Goal: Task Accomplishment & Management: Use online tool/utility

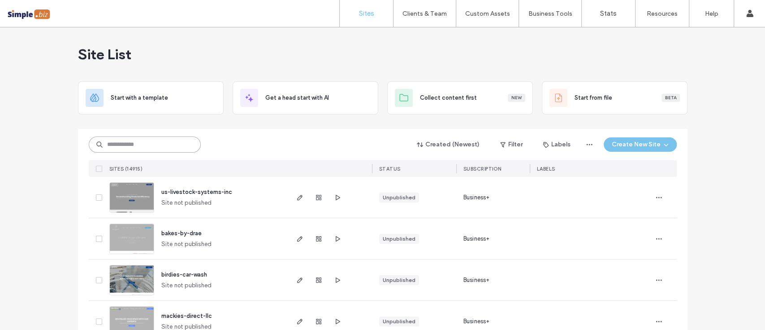
click at [141, 147] on input at bounding box center [145, 144] width 112 height 16
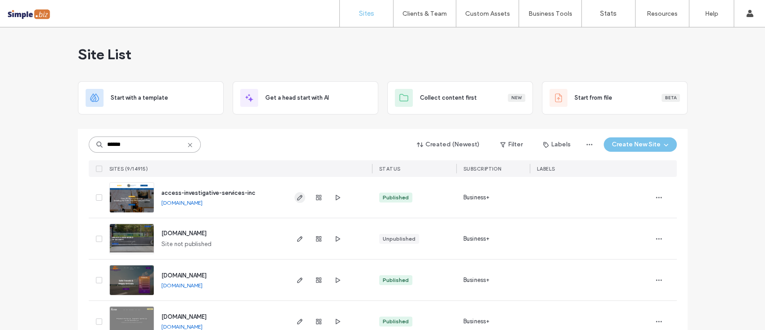
type input "******"
click at [296, 200] on icon "button" at bounding box center [299, 197] width 7 height 7
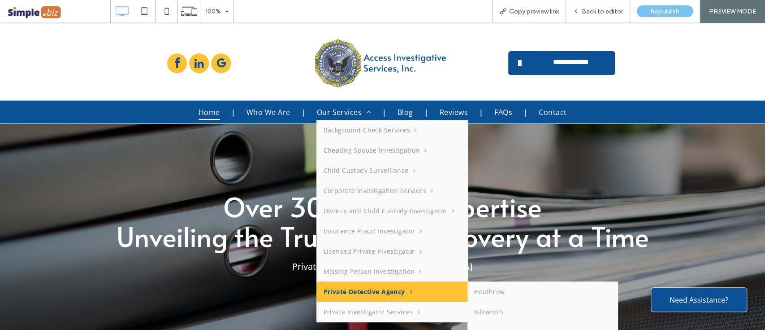
scroll to position [86, 0]
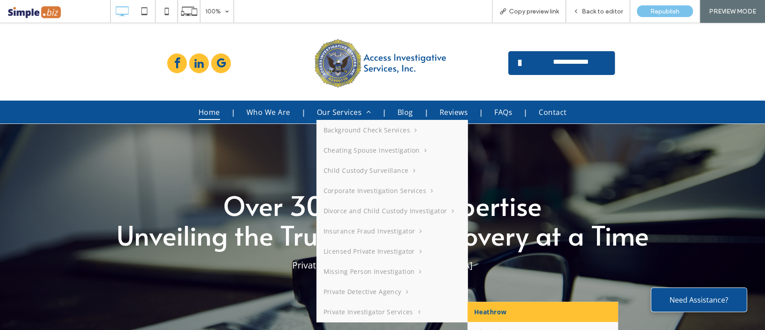
click at [485, 310] on link "Heathrow" at bounding box center [543, 311] width 151 height 20
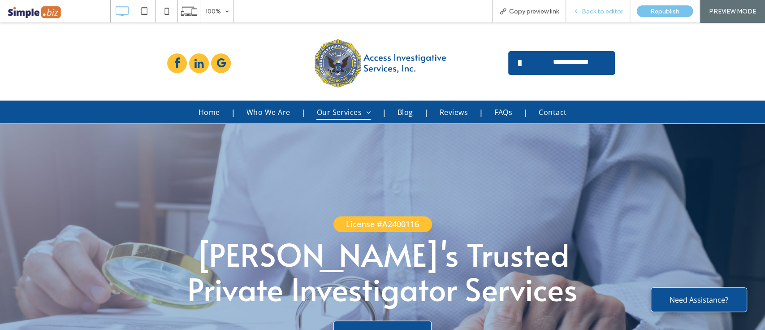
click at [598, 14] on span "Back to editor" at bounding box center [602, 12] width 41 height 8
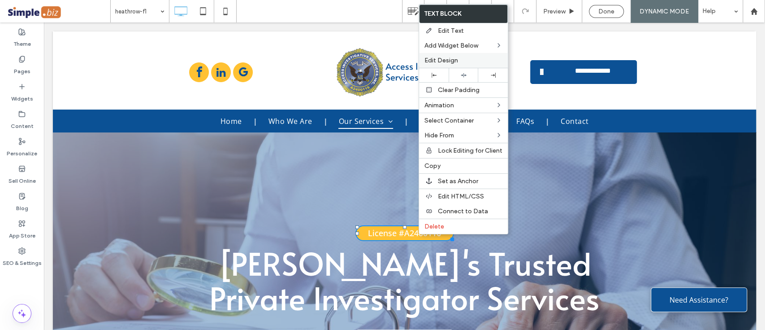
click at [429, 60] on span "Edit Design" at bounding box center [442, 60] width 34 height 8
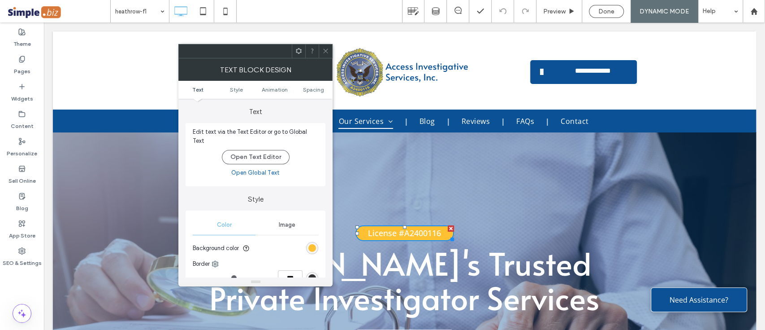
click at [262, 168] on link "Open Global Text" at bounding box center [255, 172] width 48 height 9
click at [136, 280] on div "License #A2400116 Heathrow's Trusted Private Investigator Services Get Started …" at bounding box center [405, 290] width 538 height 137
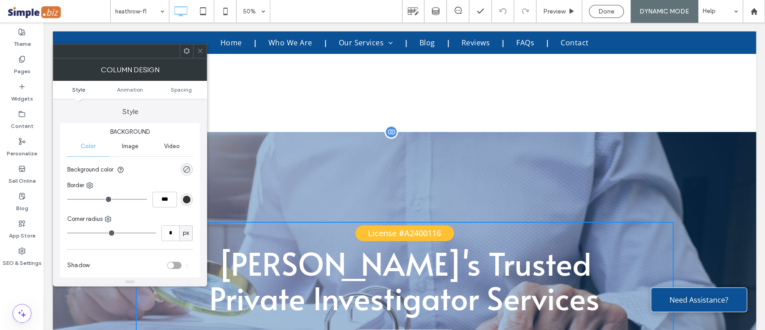
scroll to position [113, 0]
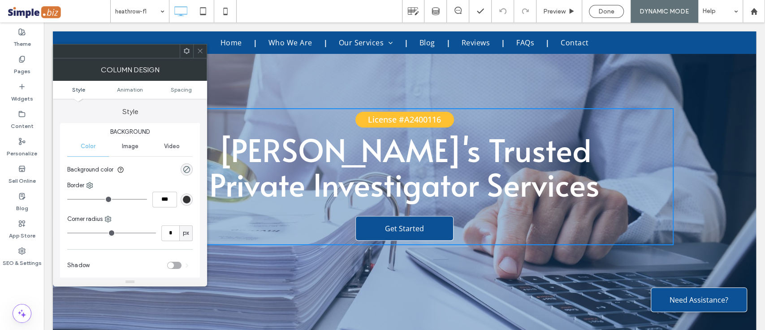
click at [199, 49] on icon at bounding box center [200, 51] width 7 height 7
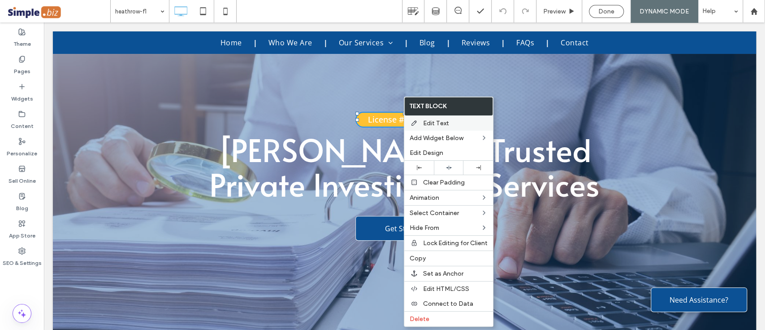
click at [444, 121] on span "Edit Text" at bounding box center [436, 123] width 26 height 8
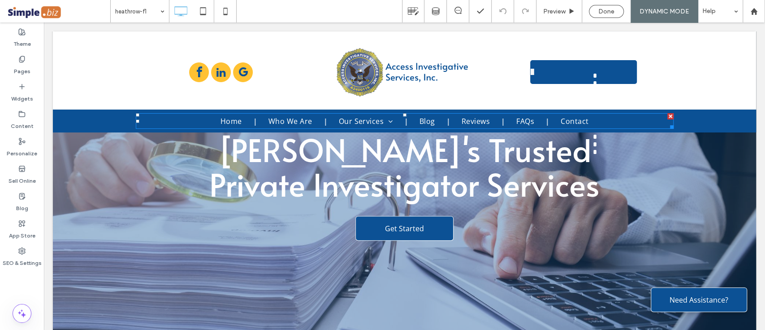
type input "*********"
type input "**"
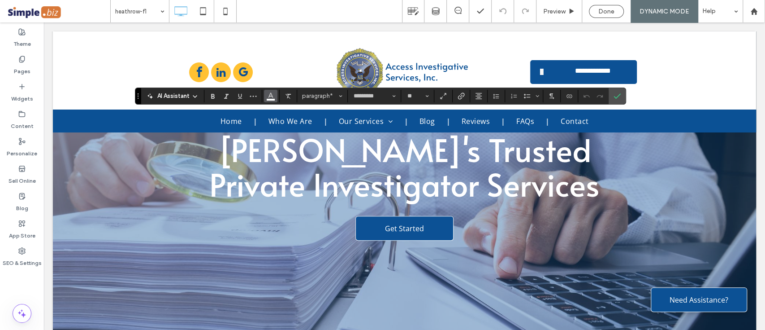
click at [274, 95] on icon "Color" at bounding box center [270, 94] width 7 height 7
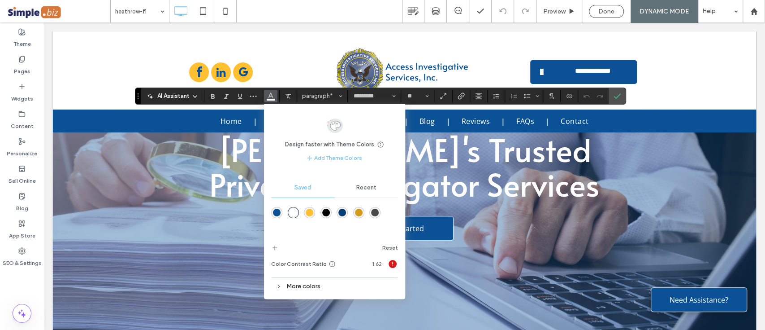
click at [341, 211] on div "rgba(6,61,116,1)" at bounding box center [343, 213] width 8 height 8
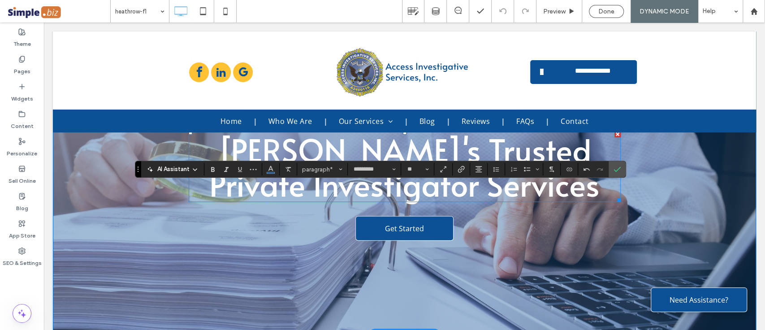
scroll to position [39, 0]
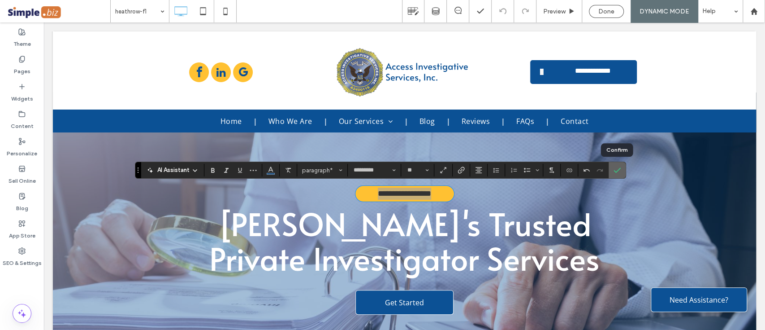
click at [620, 168] on use "Confirm" at bounding box center [617, 169] width 7 height 5
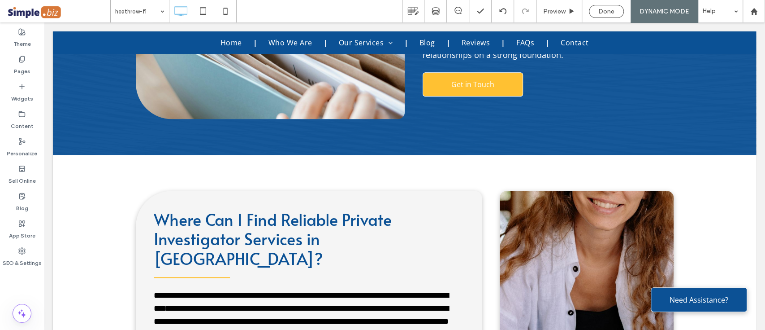
scroll to position [2791, 0]
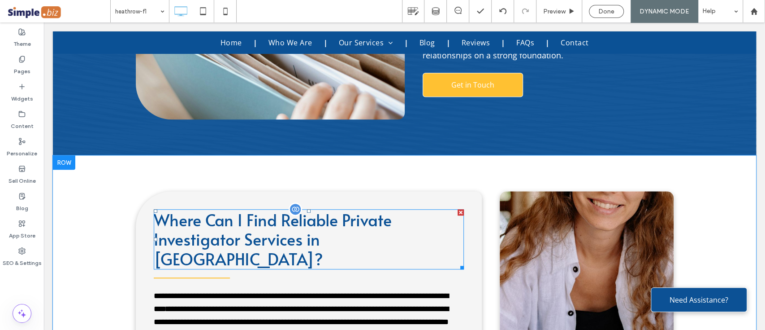
click at [301, 208] on span "Where Can I Find Reliable Private Investigator Services in Heathrow?" at bounding box center [273, 238] width 238 height 61
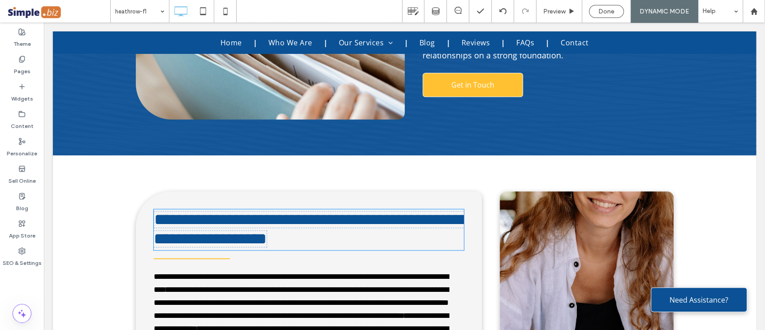
type input "*****"
type input "**"
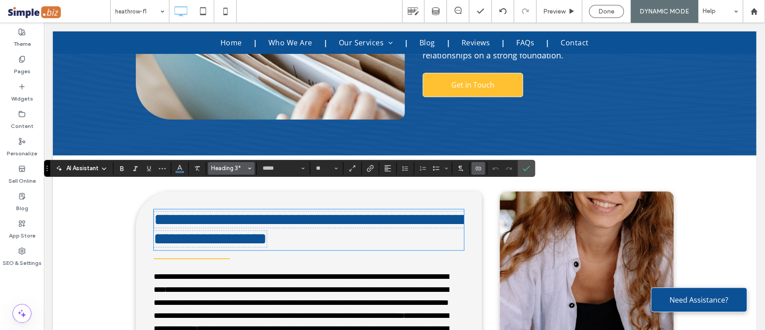
click at [237, 165] on span "Heading 3*" at bounding box center [228, 168] width 35 height 7
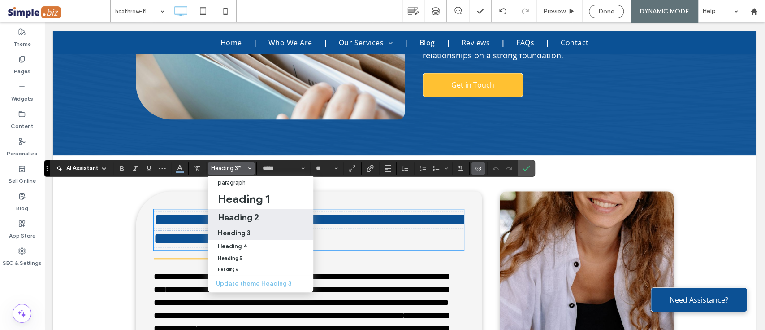
click at [255, 212] on h2 "Heading 2" at bounding box center [238, 217] width 41 height 11
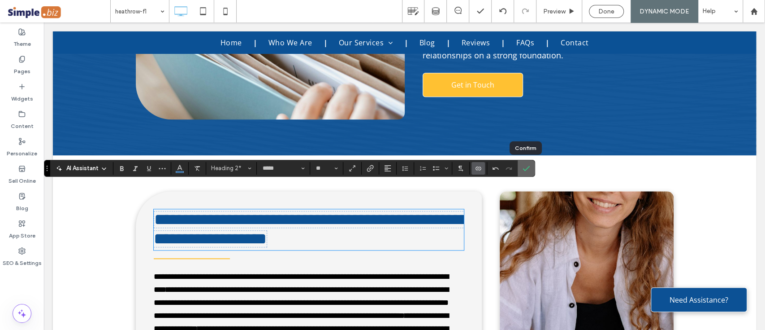
click at [523, 169] on use "Confirm" at bounding box center [526, 167] width 7 height 5
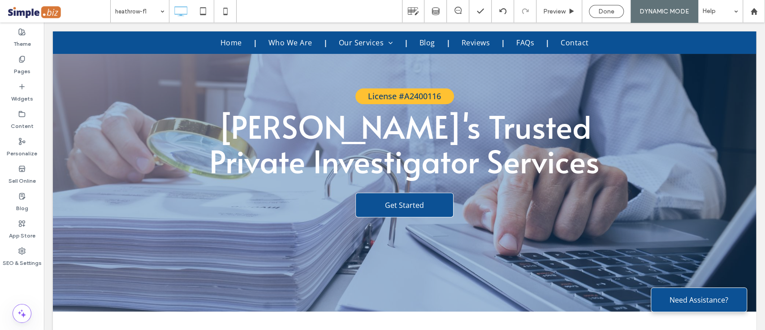
scroll to position [0, 0]
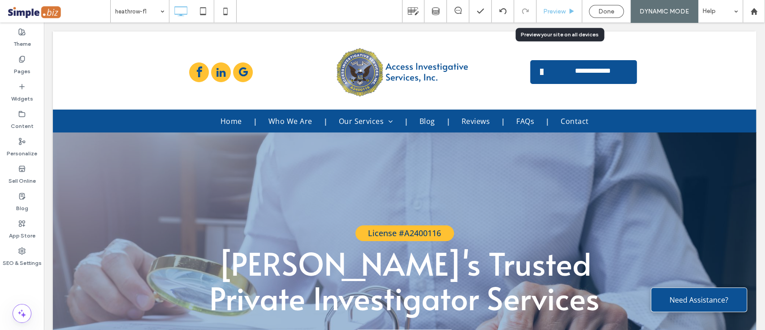
click at [559, 7] on div "Preview" at bounding box center [560, 11] width 46 height 22
click at [560, 10] on span "Preview" at bounding box center [554, 12] width 22 height 8
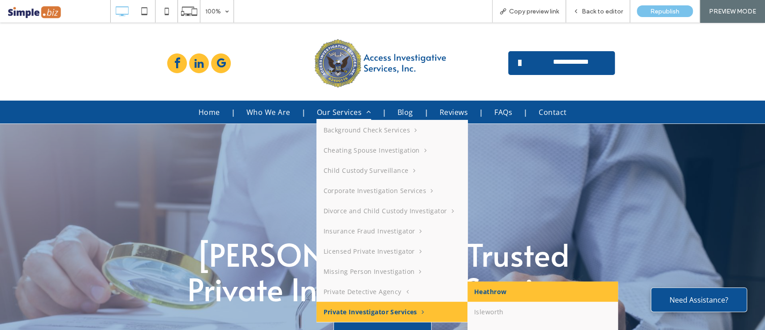
click at [473, 293] on link "Heathrow" at bounding box center [543, 291] width 151 height 20
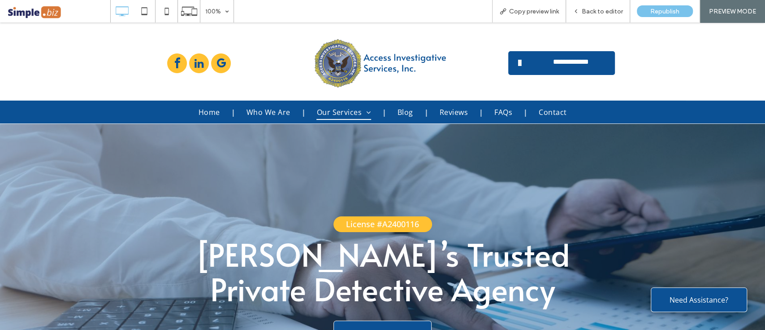
click at [413, 223] on span "License #A2400116" at bounding box center [382, 223] width 73 height 11
click at [603, 13] on span "Back to editor" at bounding box center [602, 12] width 41 height 8
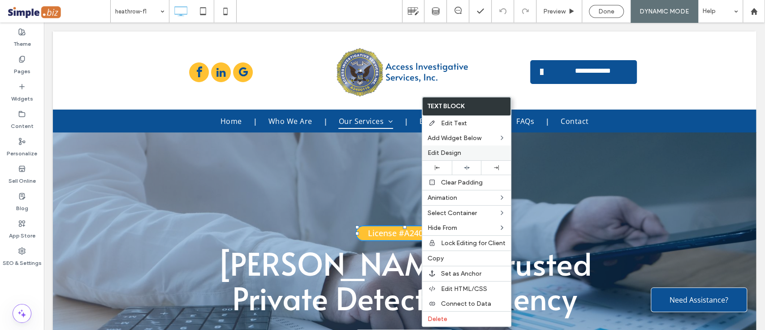
click at [454, 152] on span "Edit Design" at bounding box center [445, 153] width 34 height 8
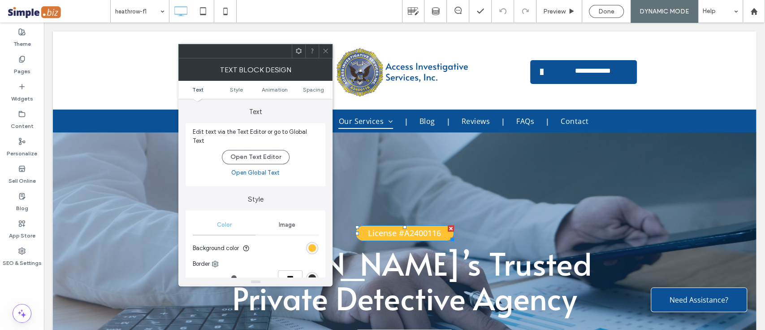
click at [257, 168] on link "Open Global Text" at bounding box center [255, 172] width 48 height 9
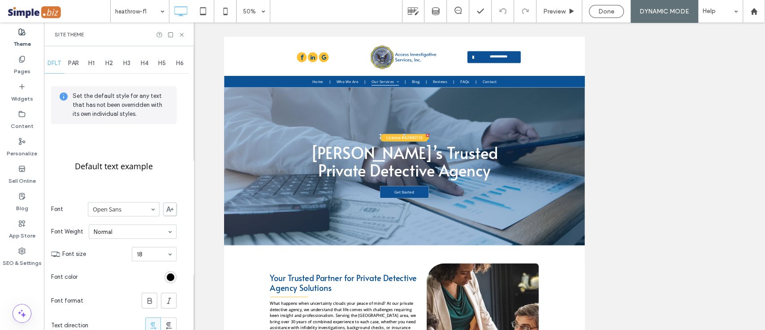
click at [187, 35] on div "Site Theme" at bounding box center [119, 34] width 150 height 24
click at [183, 35] on icon at bounding box center [181, 34] width 7 height 7
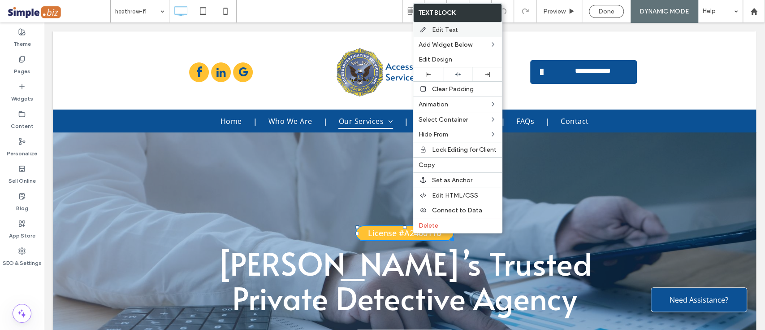
click at [445, 29] on span "Edit Text" at bounding box center [445, 30] width 26 height 8
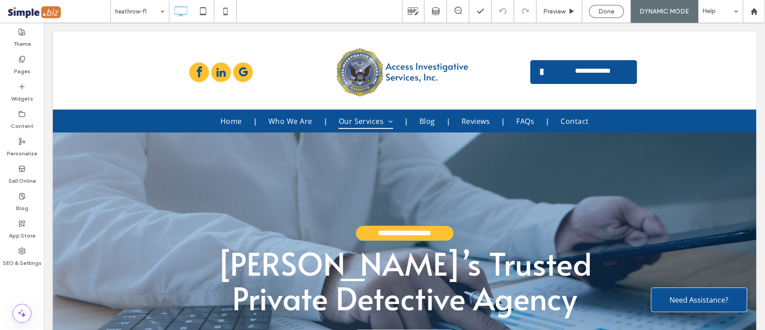
type input "*********"
type input "**"
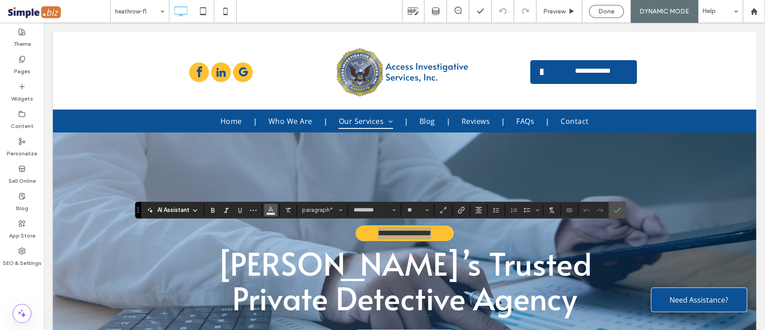
click at [271, 214] on span "Color" at bounding box center [270, 209] width 7 height 12
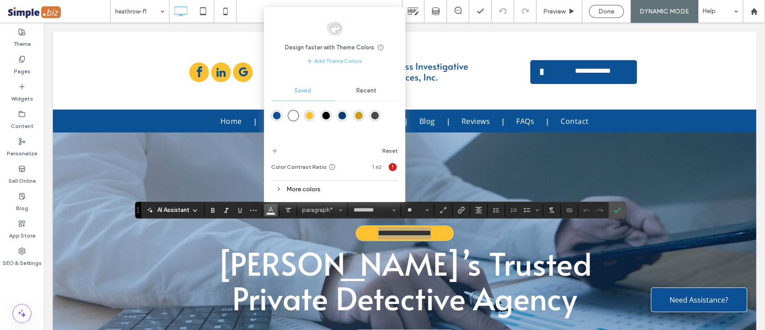
click at [339, 117] on div "rgba(6,61,116,1)" at bounding box center [343, 116] width 8 height 8
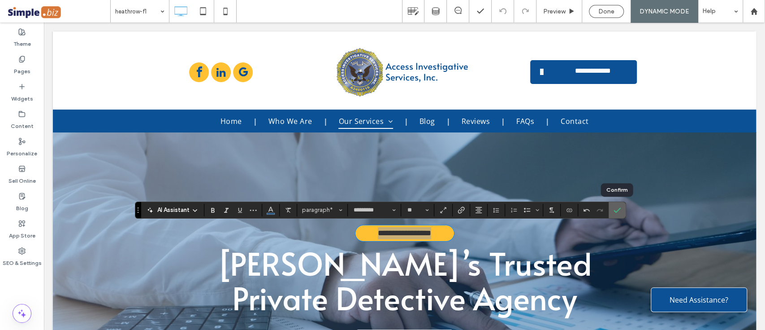
click at [617, 210] on use "Confirm" at bounding box center [617, 209] width 7 height 5
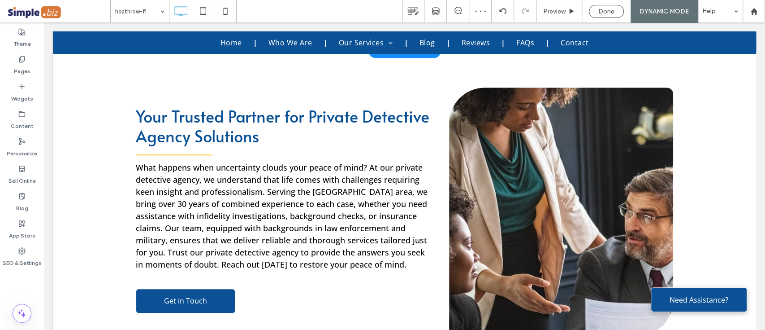
scroll to position [397, 0]
click at [424, 311] on div "Your Trusted Partner for Private Detective Agency Solutions What happens when u…" at bounding box center [293, 211] width 314 height 248
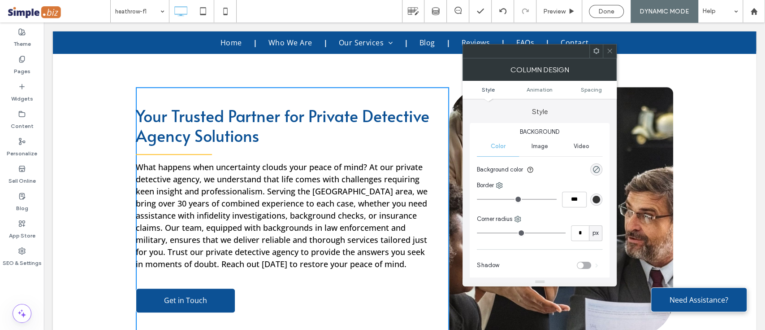
click at [608, 52] on icon at bounding box center [610, 51] width 7 height 7
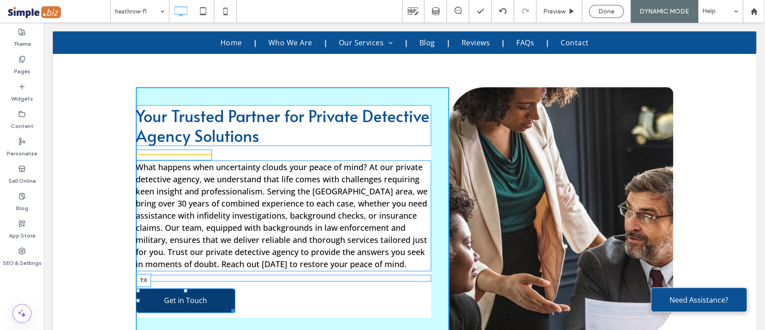
drag, startPoint x: 179, startPoint y: 291, endPoint x: 226, endPoint y: 297, distance: 47.1
click at [182, 275] on div "Your Trusted Partner for Private Detective Agency Solutions What happens when u…" at bounding box center [293, 211] width 314 height 248
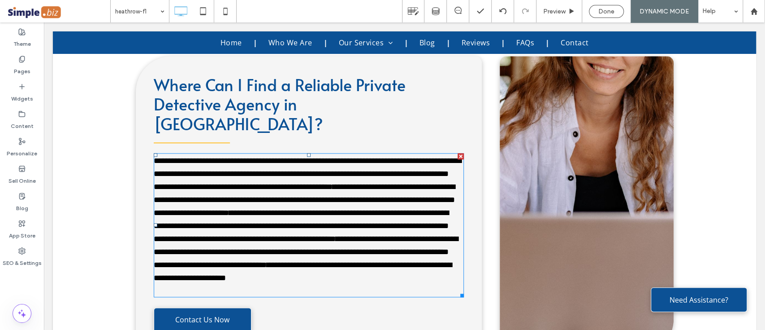
scroll to position [2906, 0]
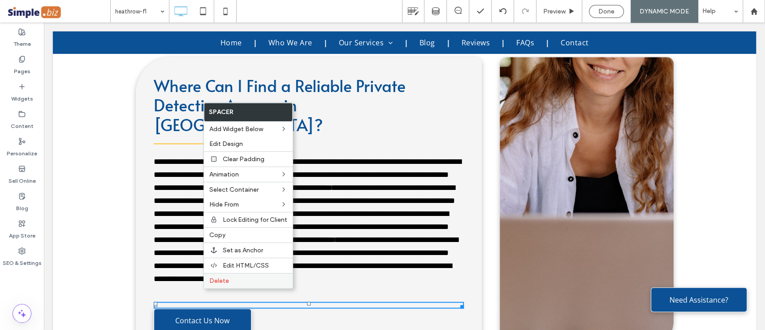
click at [219, 279] on span "Delete" at bounding box center [219, 281] width 20 height 8
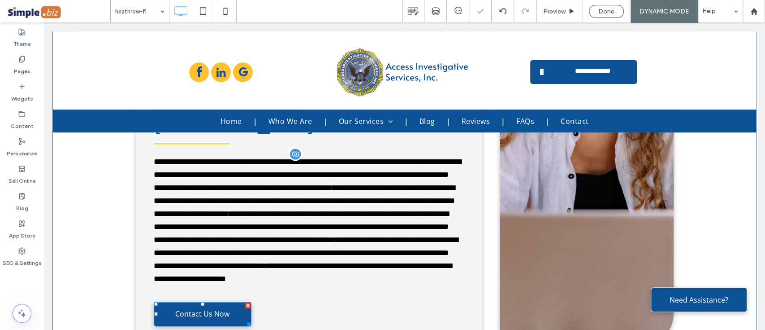
drag, startPoint x: 198, startPoint y: 287, endPoint x: 201, endPoint y: 280, distance: 7.8
click at [201, 280] on div "**********" at bounding box center [309, 202] width 346 height 291
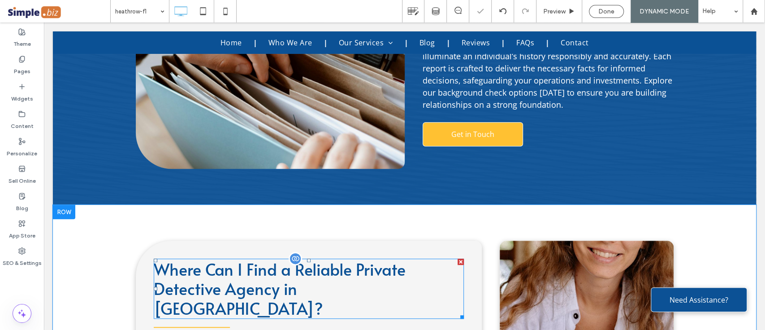
scroll to position [2723, 0]
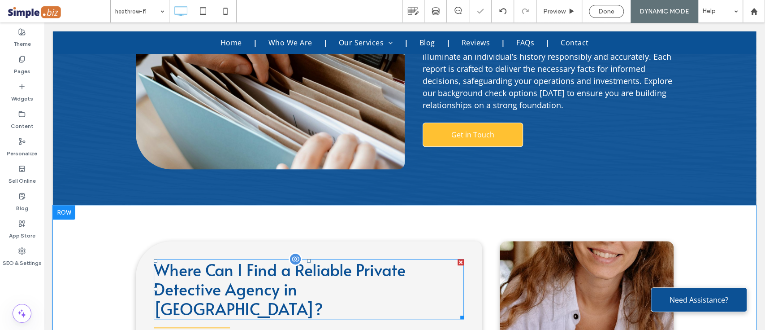
click at [291, 258] on span "Where Can I Find a Reliable Private Detective Agency in Heathrow?" at bounding box center [280, 288] width 252 height 61
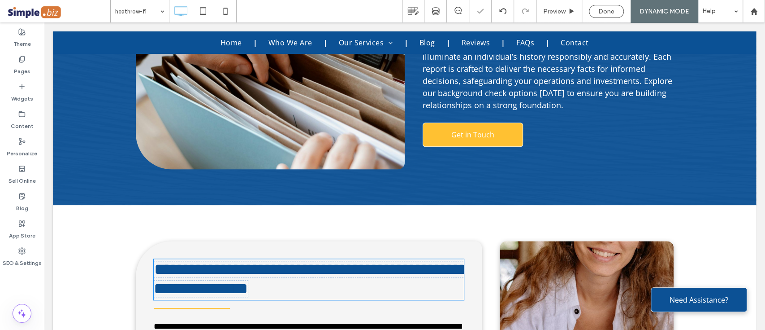
type input "*****"
type input "**"
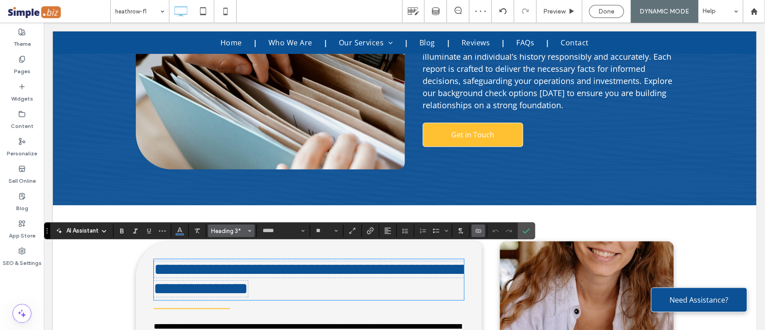
click at [228, 231] on span "Heading 3*" at bounding box center [228, 230] width 35 height 7
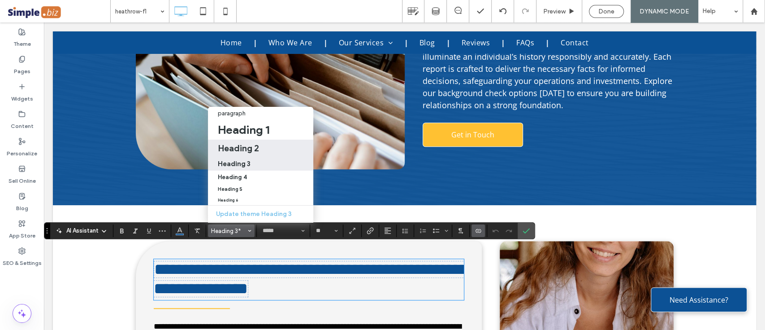
click at [265, 143] on div "Heading 2" at bounding box center [261, 148] width 86 height 11
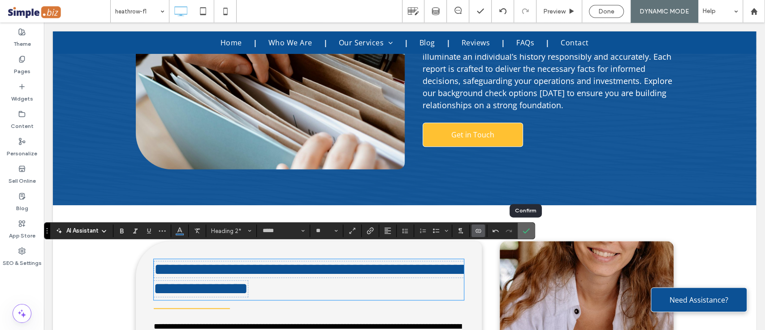
click at [523, 227] on icon "Confirm" at bounding box center [526, 230] width 7 height 7
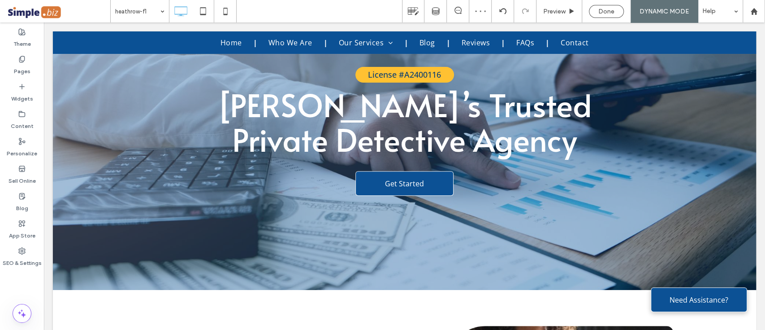
scroll to position [0, 0]
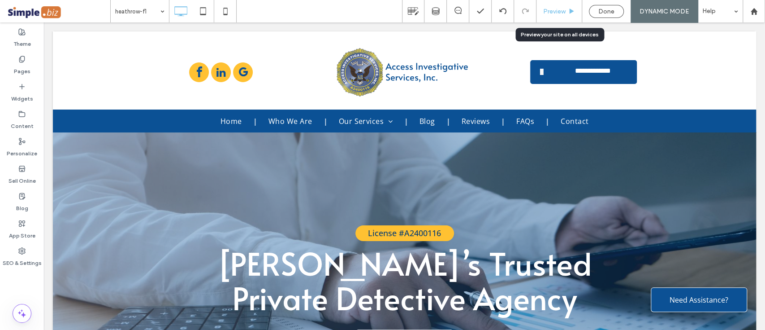
click at [563, 6] on div "Preview" at bounding box center [560, 11] width 46 height 22
click at [565, 13] on span "Preview" at bounding box center [554, 12] width 22 height 8
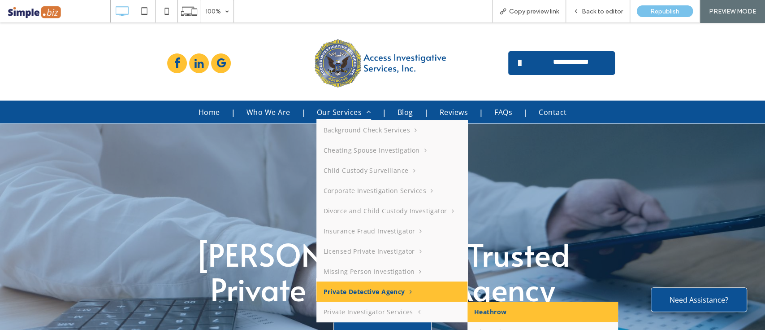
click at [482, 307] on link "Heathrow" at bounding box center [543, 311] width 151 height 20
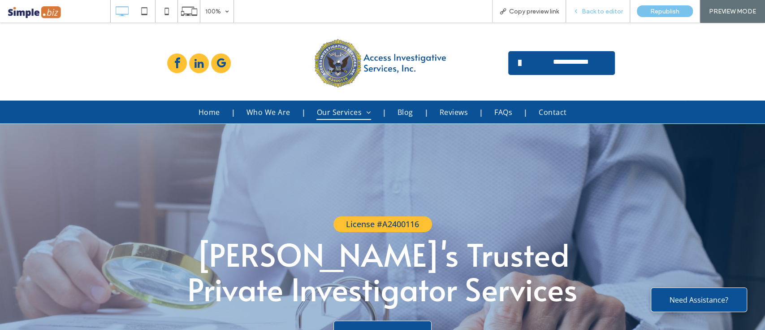
click at [611, 17] on div "Back to editor" at bounding box center [598, 11] width 64 height 22
click at [587, 15] on span "Back to editor" at bounding box center [602, 12] width 41 height 8
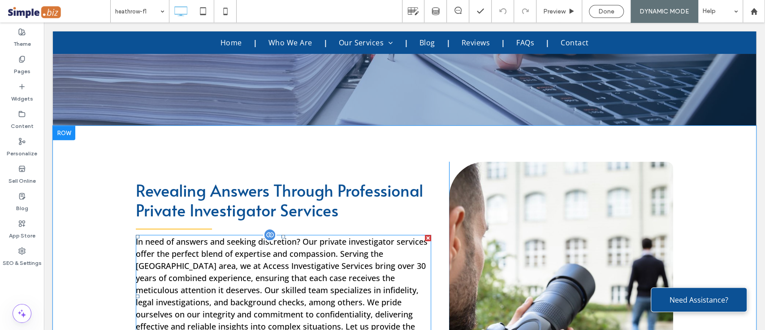
scroll to position [416, 0]
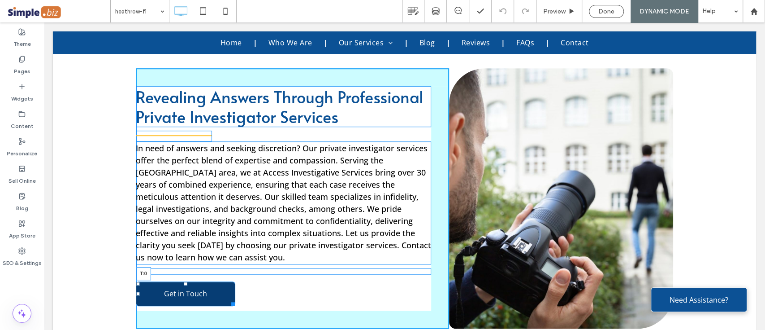
drag, startPoint x: 181, startPoint y: 271, endPoint x: 223, endPoint y: 279, distance: 43.4
click at [179, 256] on div "Revealing Answers Through Professional Private Investigator Services In need of…" at bounding box center [293, 198] width 314 height 260
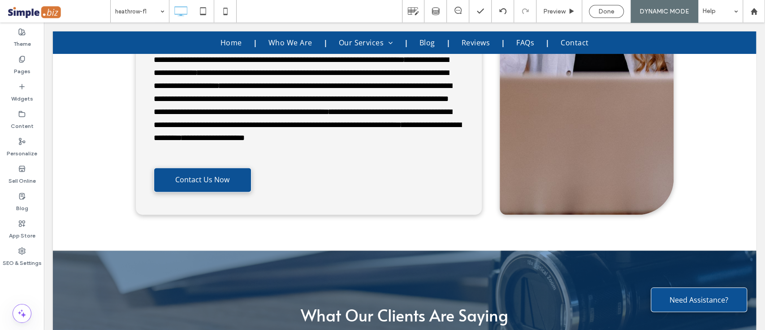
scroll to position [2909, 0]
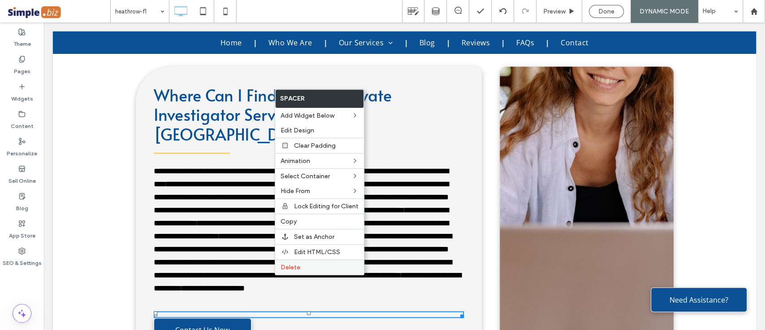
click at [295, 267] on span "Delete" at bounding box center [291, 267] width 20 height 8
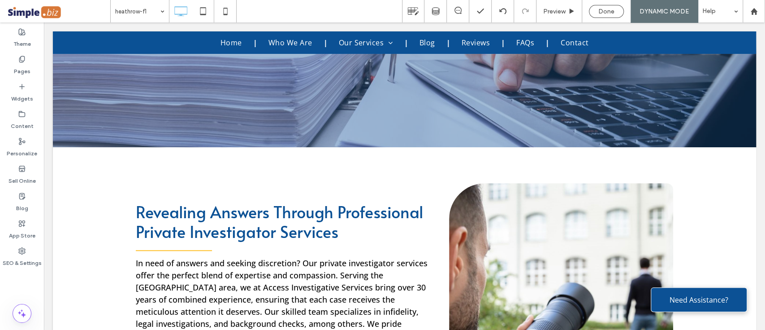
scroll to position [0, 0]
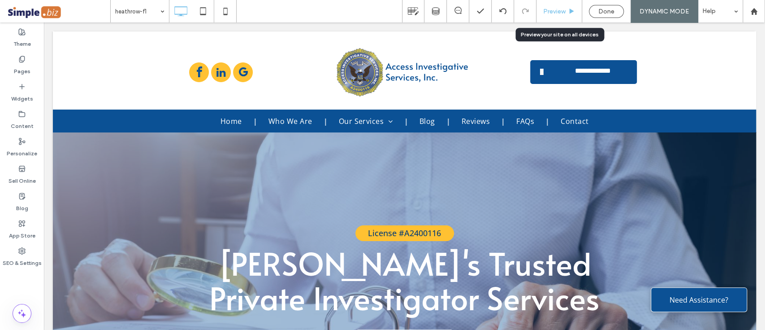
click at [557, 10] on span "Preview" at bounding box center [554, 12] width 22 height 8
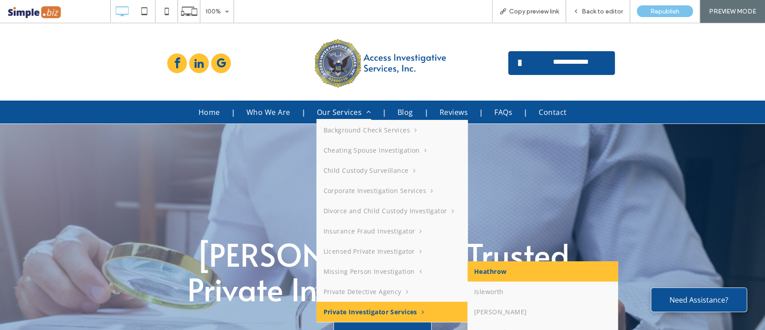
click at [474, 271] on link "Heathrow" at bounding box center [543, 271] width 151 height 20
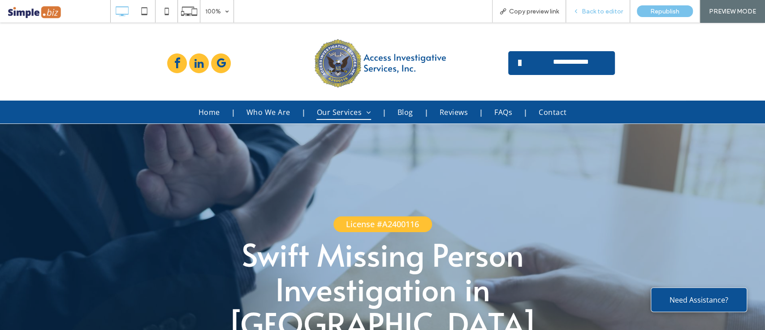
click at [598, 6] on div "Back to editor" at bounding box center [598, 11] width 64 height 22
click at [594, 12] on span "Back to editor" at bounding box center [602, 12] width 41 height 8
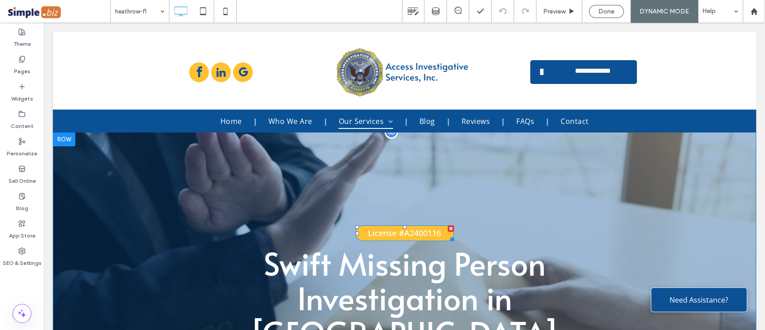
click at [396, 232] on span "License #A2400116" at bounding box center [404, 232] width 73 height 11
type input "*********"
type input "**"
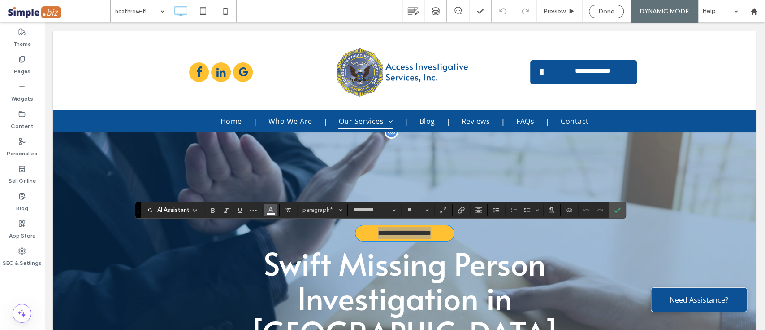
click at [272, 215] on button "Color" at bounding box center [270, 210] width 13 height 13
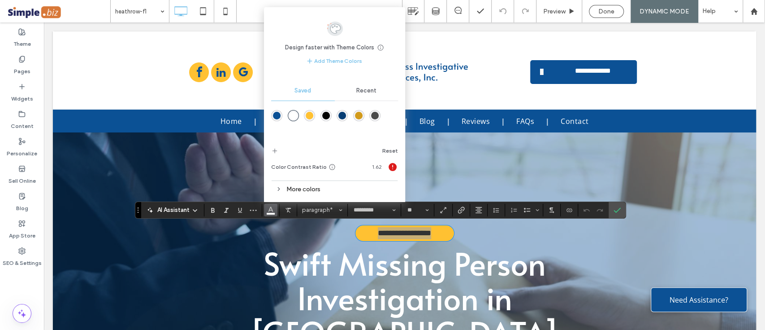
click at [342, 115] on div "rgba(6,61,116,1)" at bounding box center [343, 116] width 8 height 8
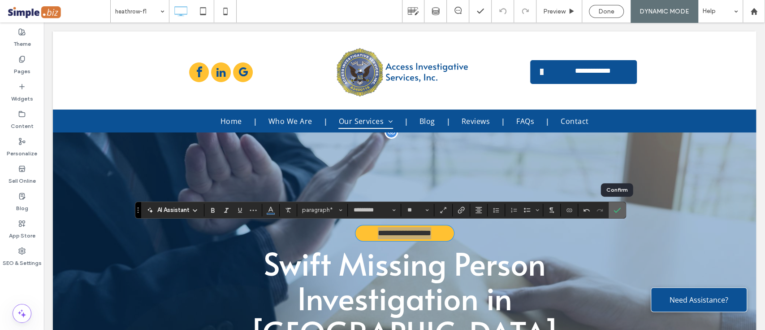
click at [617, 209] on icon "Confirm" at bounding box center [617, 209] width 7 height 7
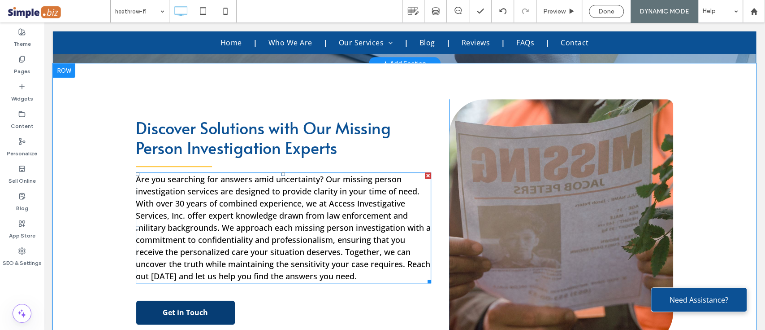
scroll to position [421, 0]
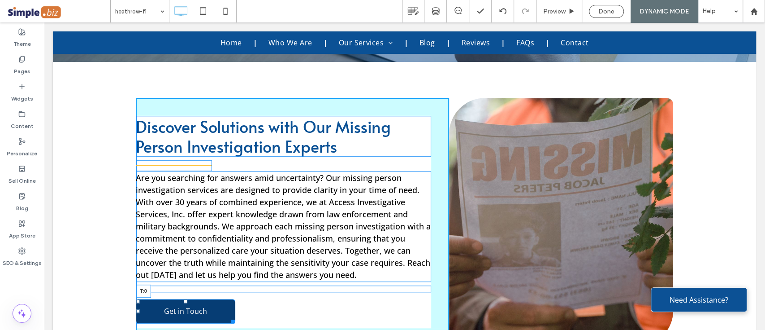
drag, startPoint x: 180, startPoint y: 265, endPoint x: 221, endPoint y: 278, distance: 43.5
click at [177, 256] on div "Discover Solutions with Our Missing Person Investigation Experts Are you search…" at bounding box center [293, 222] width 314 height 248
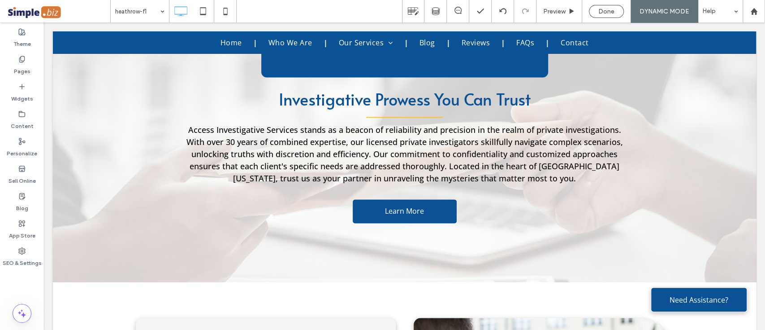
scroll to position [938, 0]
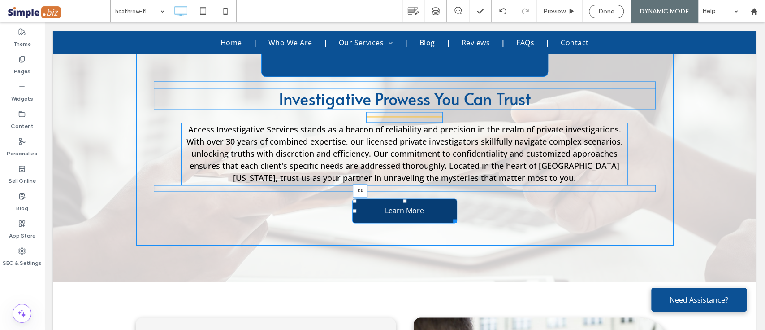
drag, startPoint x: 402, startPoint y: 164, endPoint x: 407, endPoint y: 156, distance: 9.7
click at [407, 156] on div "Investigative Prowess You Can Trust Access Investigative Services stands as a b…" at bounding box center [405, 69] width 538 height 352
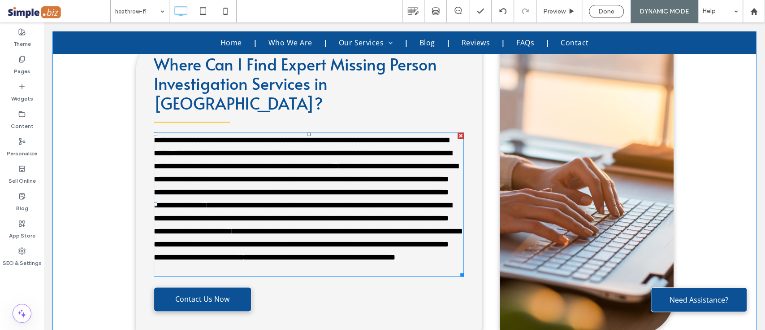
scroll to position [2956, 0]
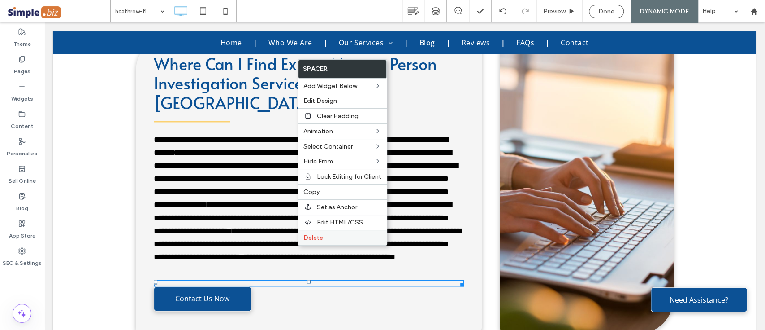
click at [308, 239] on span "Delete" at bounding box center [314, 238] width 20 height 8
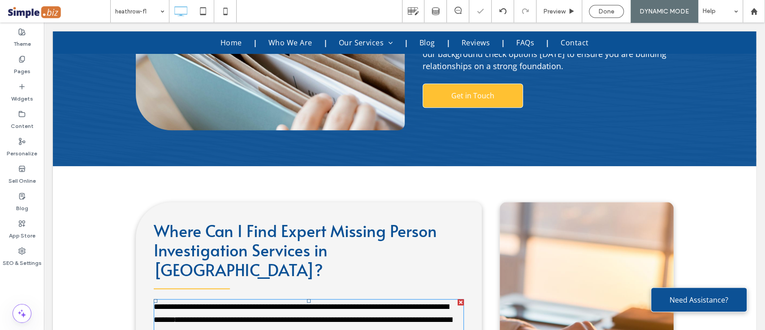
scroll to position [2782, 0]
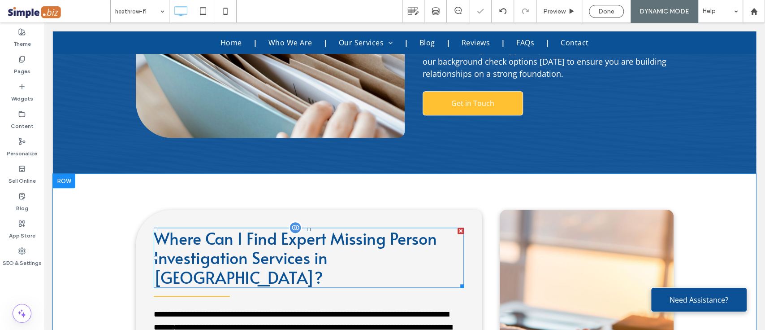
click at [332, 226] on span "Where Can I Find Expert Missing Person Investigation Services in Heathrow?" at bounding box center [295, 256] width 283 height 61
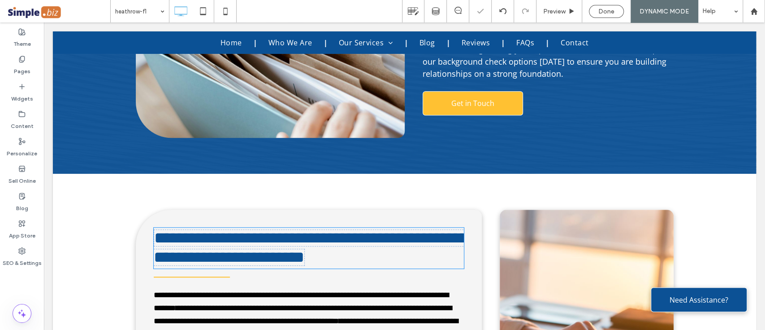
type input "*****"
type input "**"
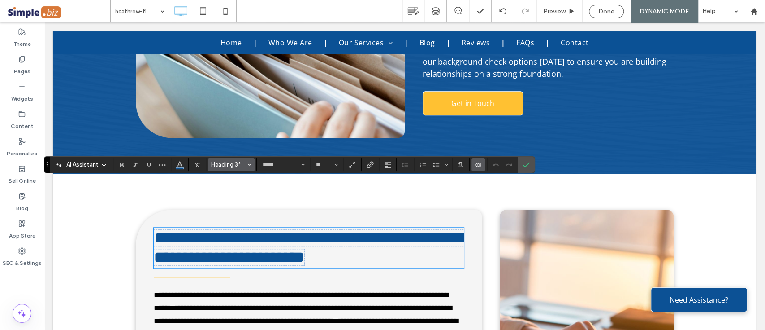
click at [235, 168] on button "Heading 3*" at bounding box center [231, 164] width 47 height 13
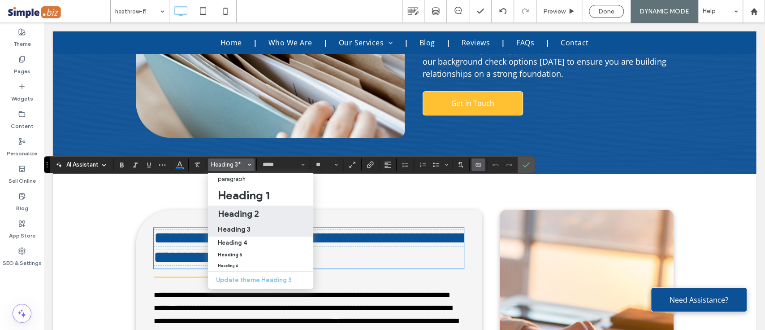
click at [242, 214] on h2 "Heading 2" at bounding box center [238, 213] width 41 height 11
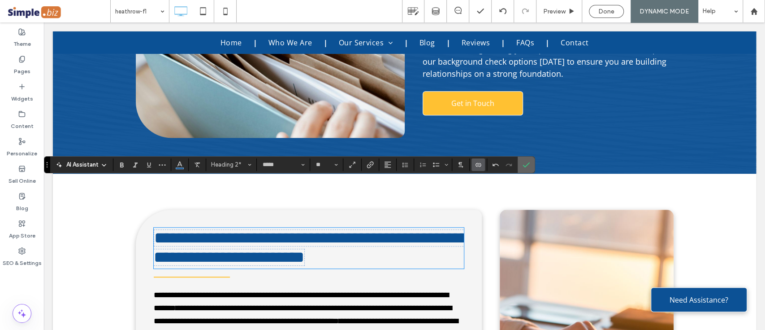
click at [530, 165] on section at bounding box center [526, 164] width 17 height 16
drag, startPoint x: 530, startPoint y: 165, endPoint x: 466, endPoint y: 146, distance: 67.1
click at [530, 165] on label "Confirm" at bounding box center [526, 164] width 13 height 16
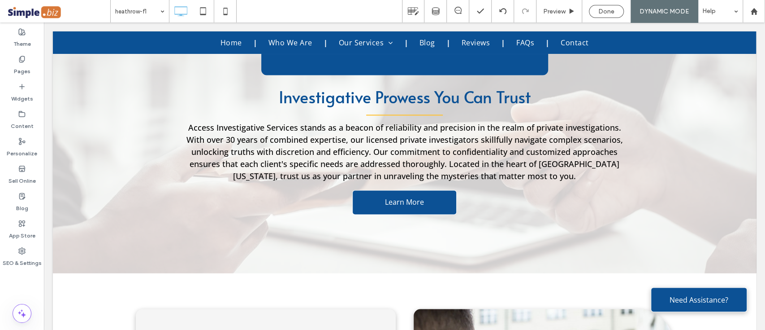
scroll to position [0, 0]
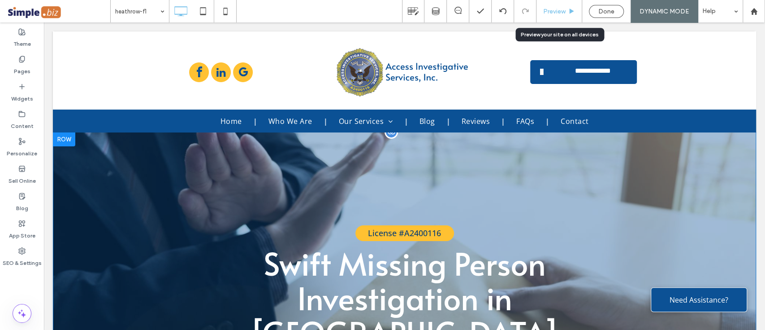
click at [561, 16] on div "Preview" at bounding box center [560, 11] width 46 height 22
click at [558, 8] on span "Preview" at bounding box center [554, 12] width 22 height 8
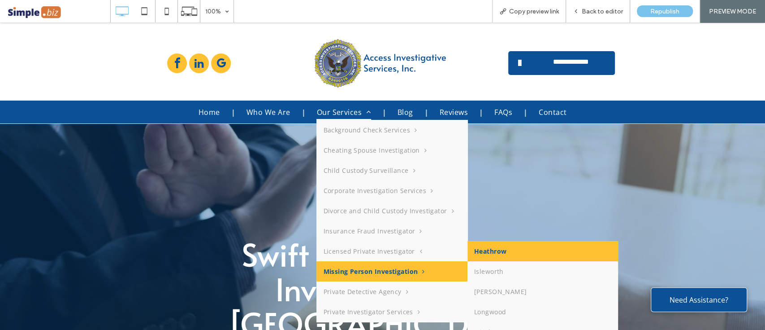
click at [481, 252] on link "Heathrow" at bounding box center [543, 251] width 151 height 20
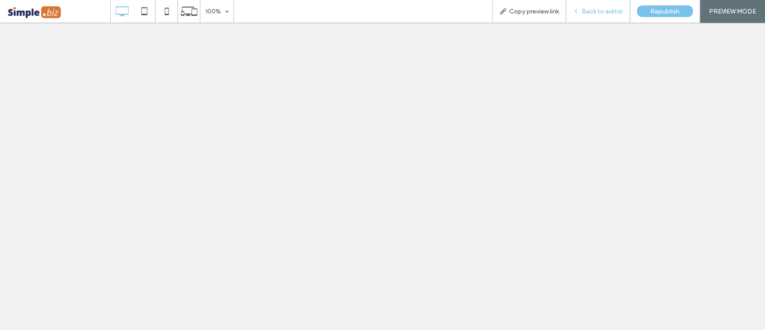
click at [602, 12] on span "Back to editor" at bounding box center [602, 12] width 41 height 8
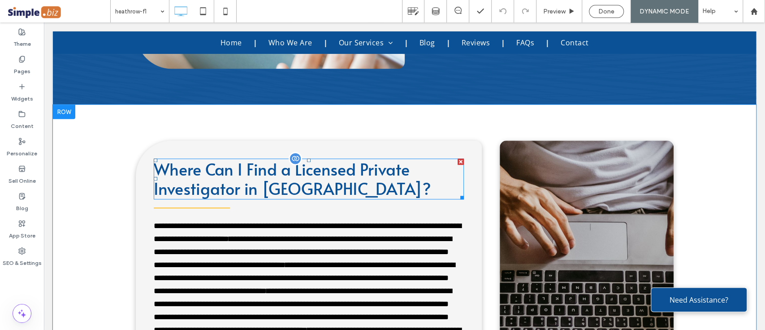
scroll to position [2871, 0]
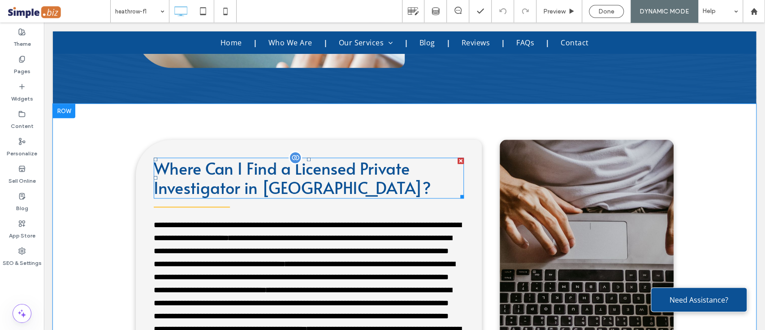
click at [339, 156] on span "Where Can I Find a Licensed Private Investigator in Heathrow?" at bounding box center [293, 177] width 278 height 42
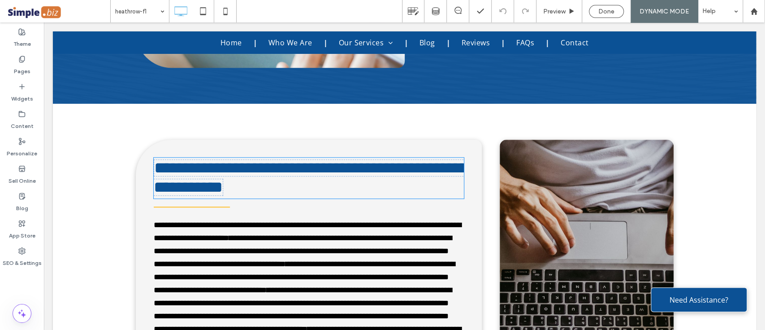
type input "*****"
type input "**"
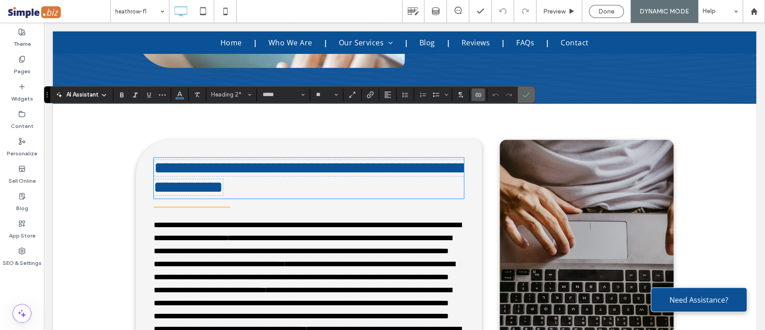
click at [530, 95] on label "Confirm" at bounding box center [526, 95] width 13 height 16
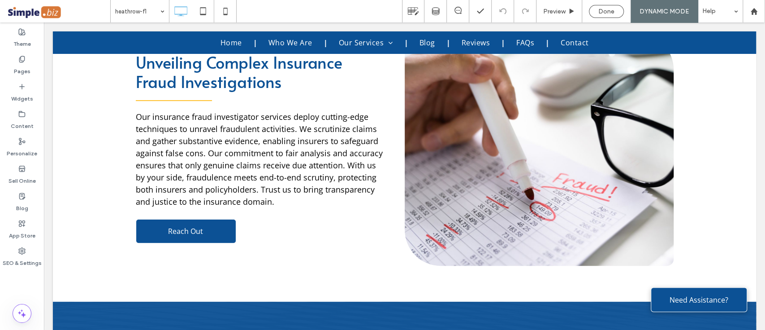
scroll to position [2324, 0]
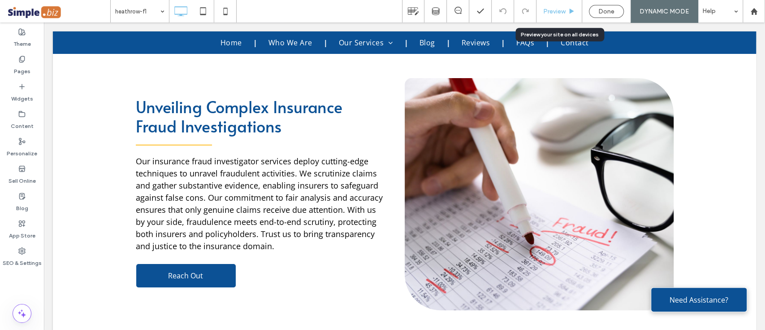
click at [552, 17] on div "Preview" at bounding box center [560, 11] width 46 height 22
click at [544, 11] on span "Preview" at bounding box center [554, 12] width 22 height 8
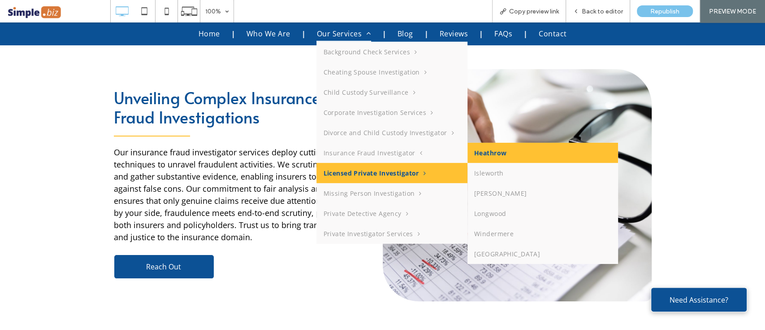
click at [495, 156] on link "Heathrow" at bounding box center [543, 152] width 151 height 20
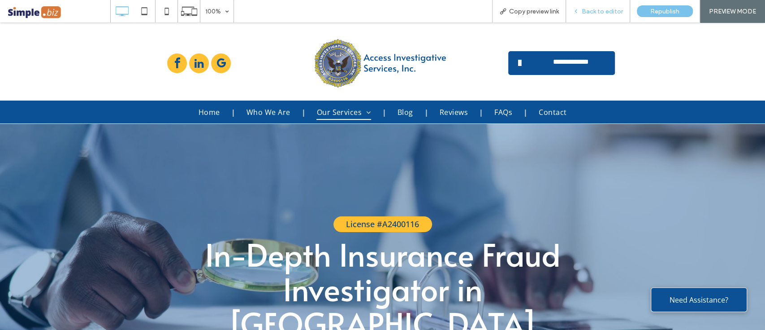
click at [583, 22] on div "Back to editor" at bounding box center [598, 11] width 64 height 22
click at [618, 13] on span "Back to editor" at bounding box center [602, 12] width 41 height 8
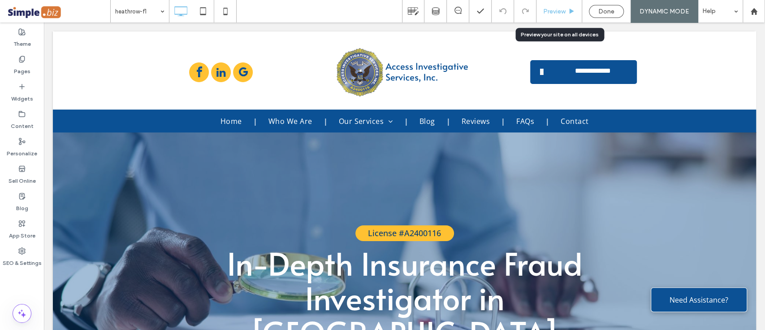
click at [556, 8] on span "Preview" at bounding box center [554, 12] width 22 height 8
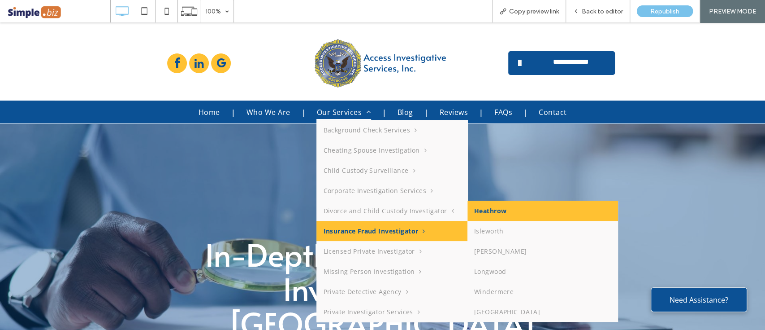
click at [505, 212] on link "Heathrow" at bounding box center [543, 210] width 151 height 20
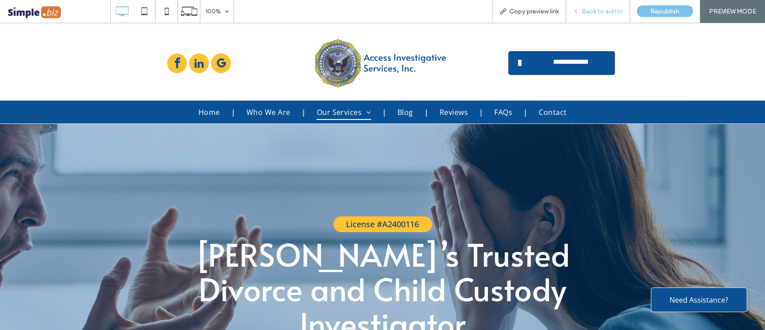
click at [585, 15] on div "Back to editor" at bounding box center [598, 11] width 64 height 22
click at [594, 15] on span "Back to editor" at bounding box center [602, 12] width 41 height 8
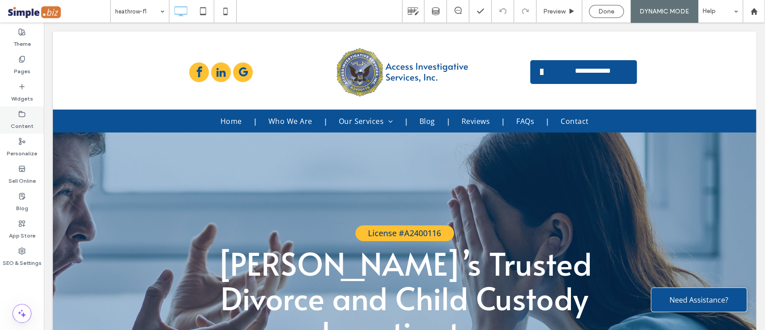
click at [22, 122] on label "Content" at bounding box center [22, 123] width 23 height 13
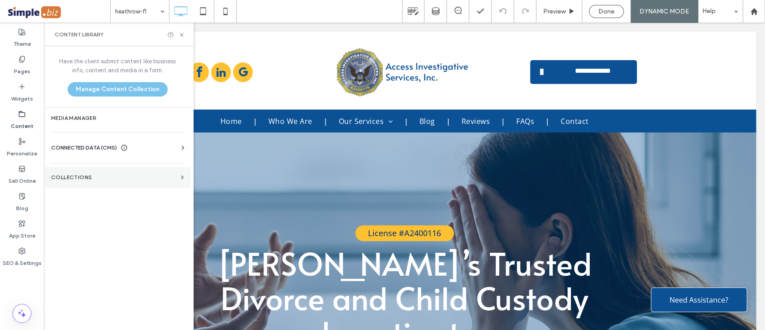
click at [89, 174] on label "Collections" at bounding box center [114, 177] width 126 height 6
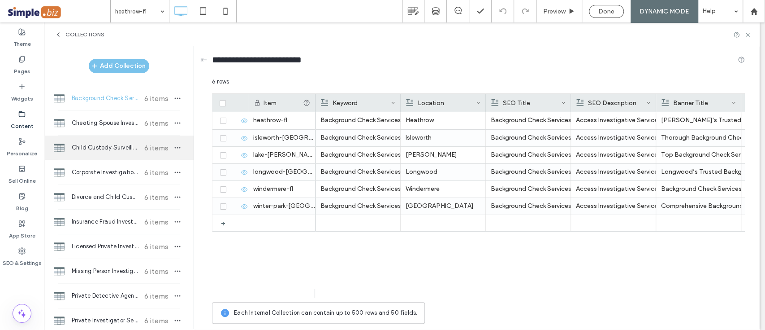
click at [118, 148] on span "Child Custody Surveillance" at bounding box center [105, 147] width 67 height 9
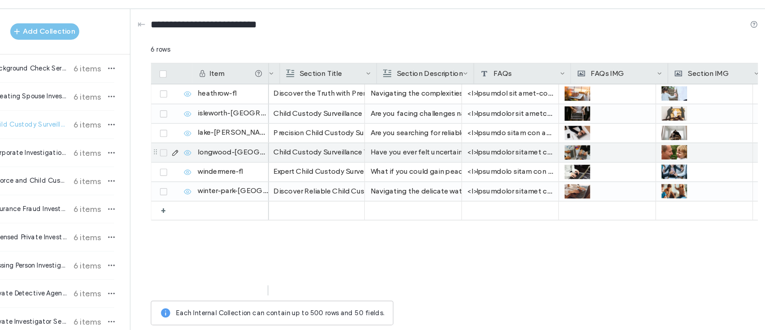
scroll to position [0, 416]
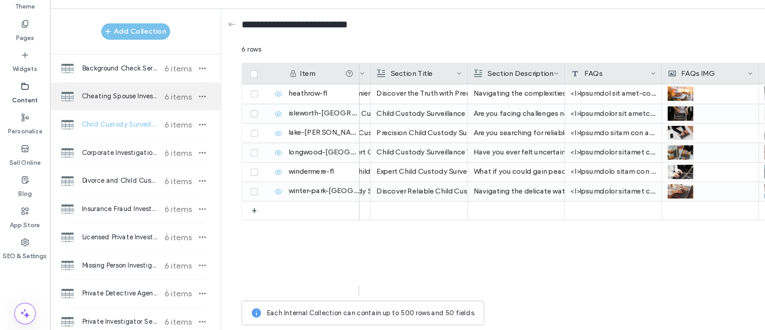
click at [105, 117] on div "Cheating Spouse Investigation 6 items" at bounding box center [119, 123] width 150 height 24
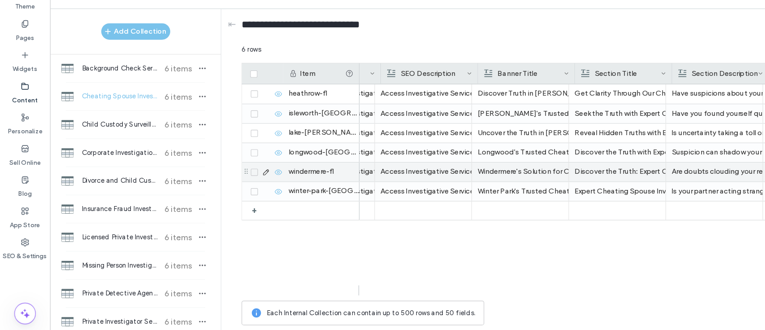
scroll to position [0, 243]
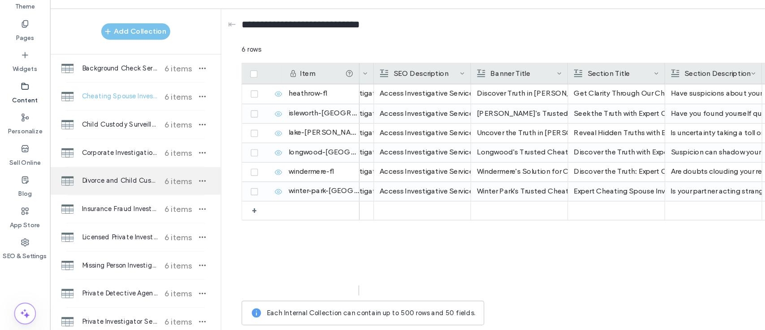
click at [157, 200] on span "6 items" at bounding box center [156, 197] width 31 height 9
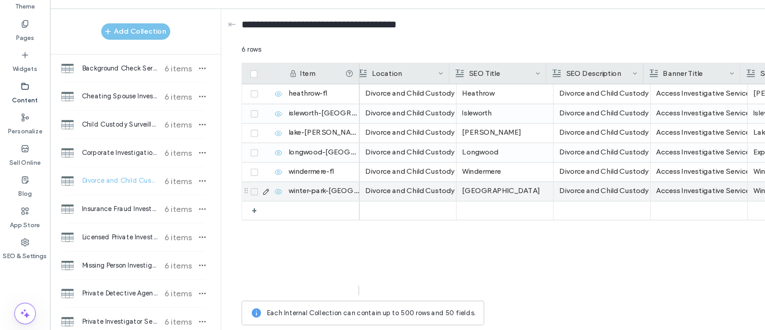
scroll to position [0, 0]
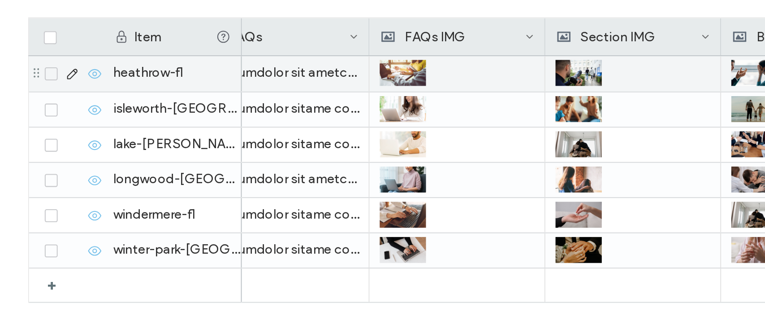
drag, startPoint x: 431, startPoint y: 129, endPoint x: 490, endPoint y: 111, distance: 61.7
click at [490, 111] on div "Item Section Description FAQs FAQs IMG Section IMG Banner IMG Map FAQs Title + +" at bounding box center [478, 195] width 533 height 204
click at [540, 117] on icon at bounding box center [539, 119] width 7 height 7
click at [495, 116] on div at bounding box center [505, 121] width 74 height 16
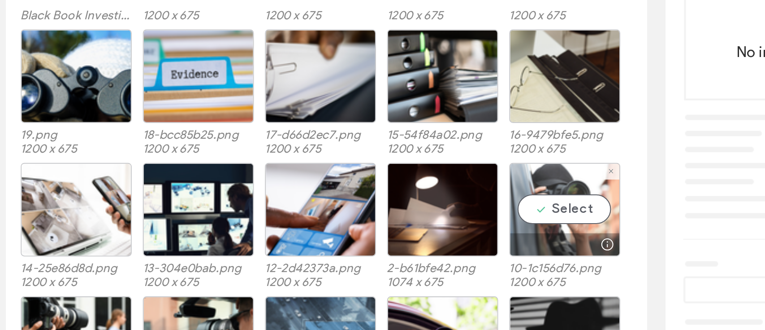
click at [461, 187] on div "Select" at bounding box center [472, 186] width 54 height 45
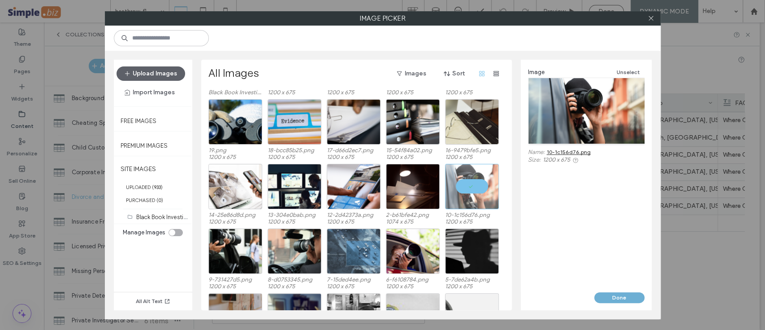
click at [618, 301] on button "Done" at bounding box center [620, 297] width 50 height 11
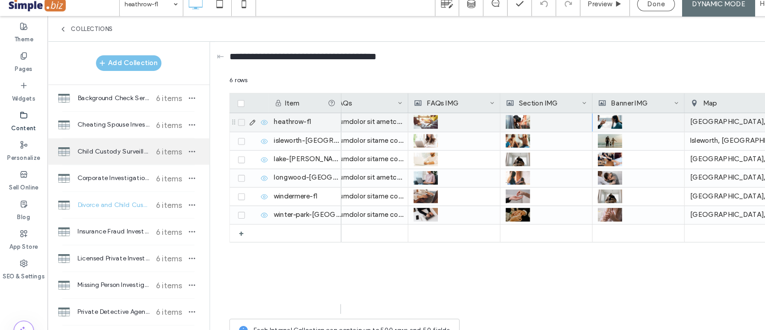
click at [84, 149] on span "Child Custody Surveillance" at bounding box center [105, 147] width 67 height 9
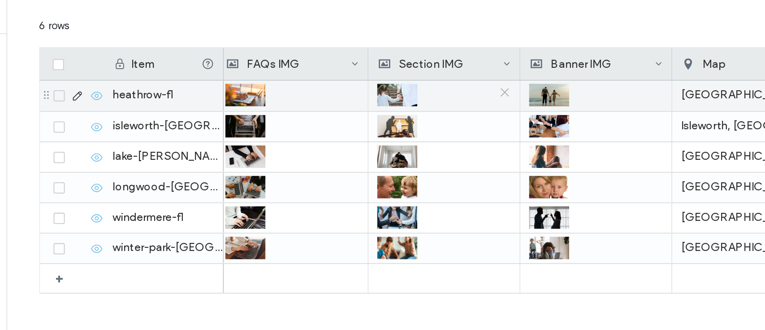
click at [471, 118] on icon at bounding box center [473, 118] width 7 height 7
click at [435, 113] on div at bounding box center [439, 121] width 74 height 16
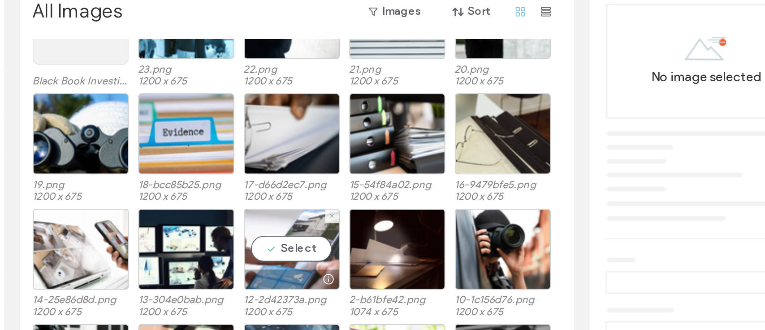
click at [347, 195] on div "Select" at bounding box center [354, 206] width 54 height 45
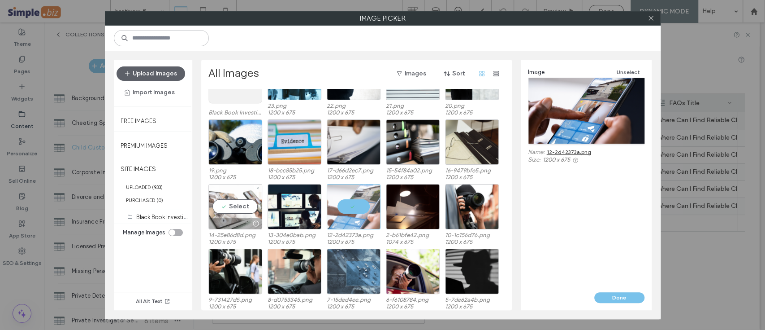
click at [233, 195] on div "Select" at bounding box center [236, 206] width 54 height 45
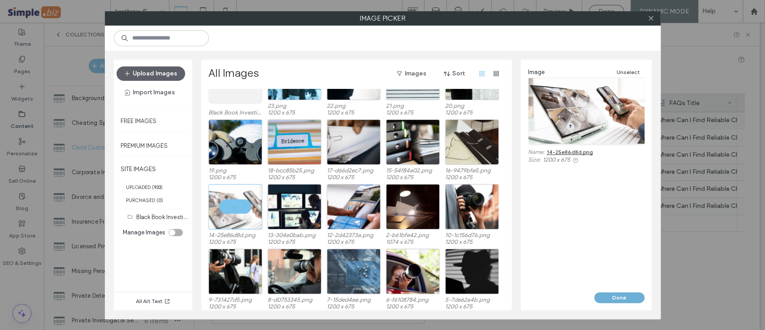
click at [621, 293] on button "Done" at bounding box center [620, 297] width 50 height 11
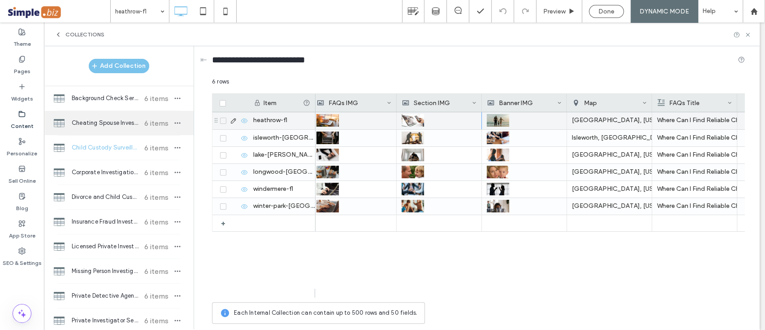
click at [97, 116] on div "Cheating Spouse Investigation 6 items" at bounding box center [119, 123] width 150 height 24
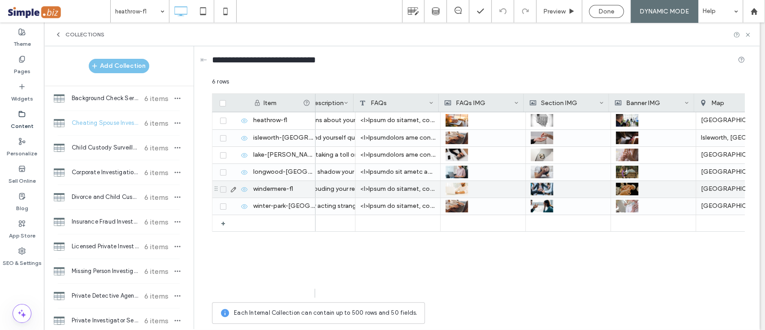
scroll to position [0, 560]
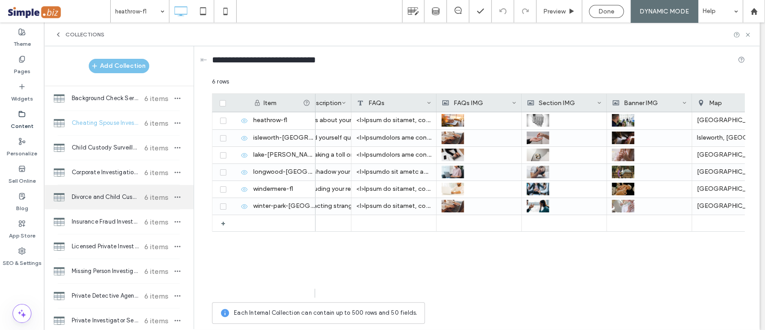
click at [108, 200] on span "Divorce and Child Custody Investigator" at bounding box center [105, 196] width 67 height 9
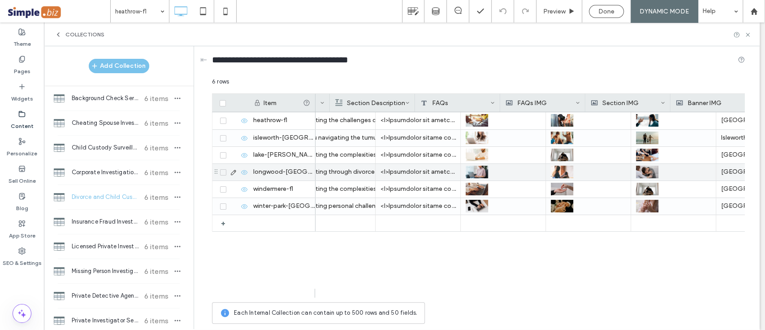
scroll to position [0, 561]
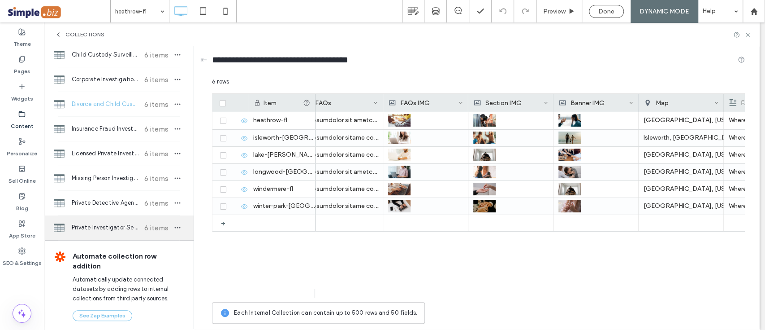
click at [110, 229] on span "Private Investigator Services" at bounding box center [105, 227] width 67 height 9
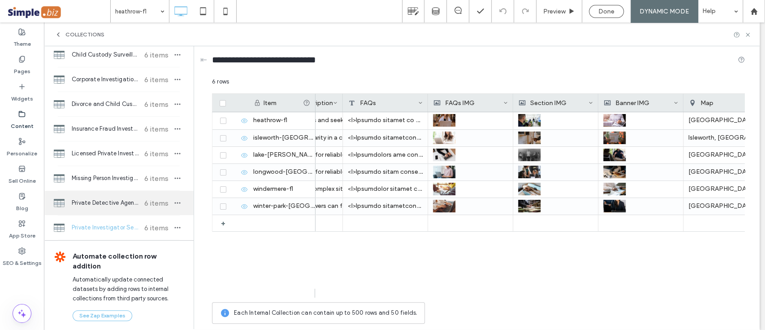
click at [83, 196] on div "Private Detective Agency 6 items" at bounding box center [119, 203] width 150 height 24
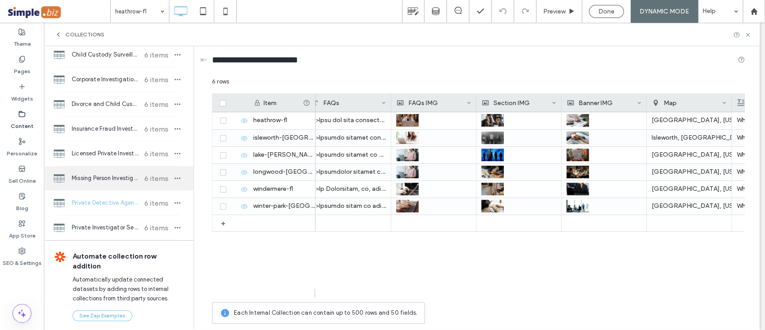
click at [115, 180] on span "Missing Person Investigation" at bounding box center [105, 178] width 67 height 9
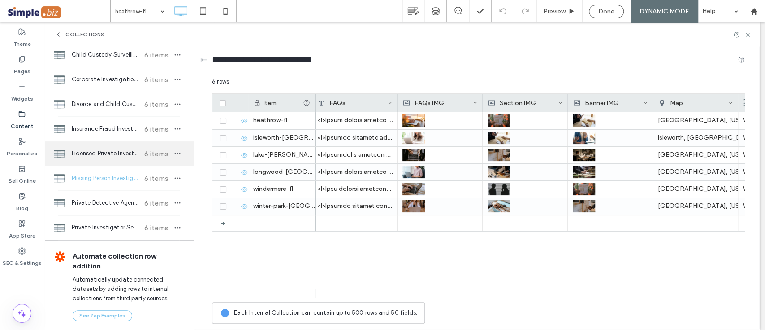
click at [97, 161] on div "Licensed Private Investigator 6 items" at bounding box center [119, 153] width 150 height 24
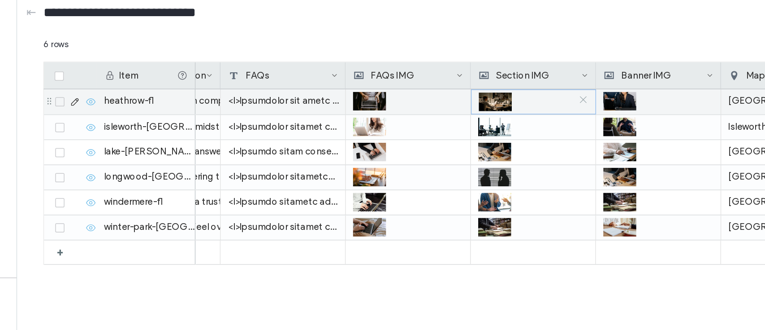
click at [579, 120] on icon at bounding box center [579, 119] width 7 height 7
click at [535, 125] on div at bounding box center [545, 121] width 74 height 16
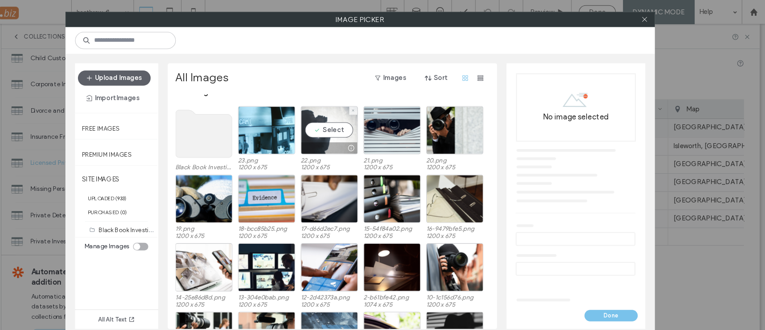
click at [339, 129] on div "Select" at bounding box center [354, 122] width 54 height 45
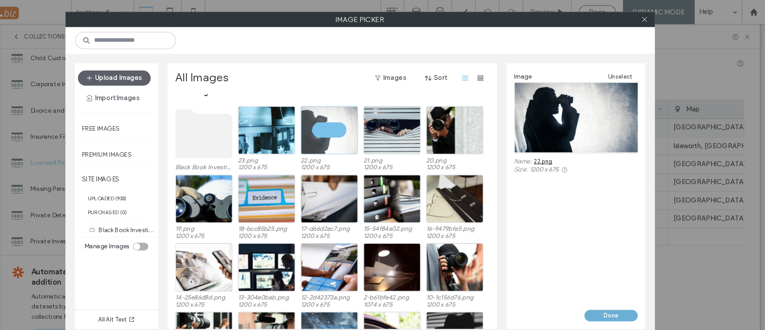
click at [620, 293] on button "Done" at bounding box center [620, 297] width 50 height 11
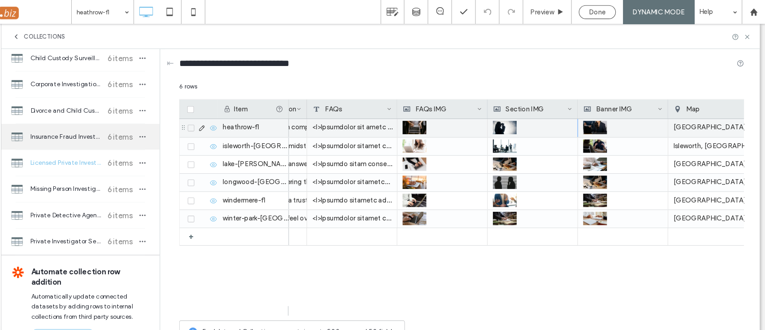
click at [109, 129] on span "Insurance Fraud Investigator" at bounding box center [105, 128] width 67 height 9
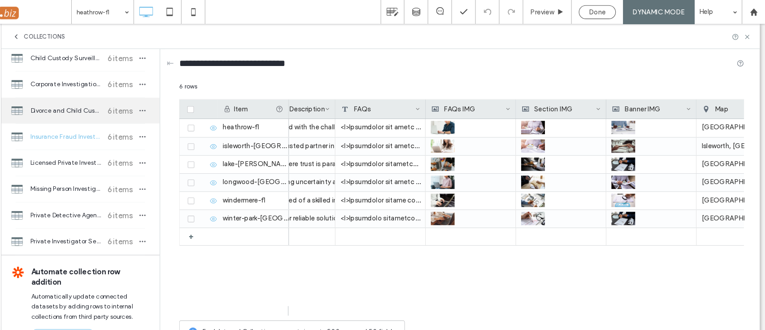
click at [101, 106] on span "Divorce and Child Custody Investigator" at bounding box center [105, 104] width 67 height 9
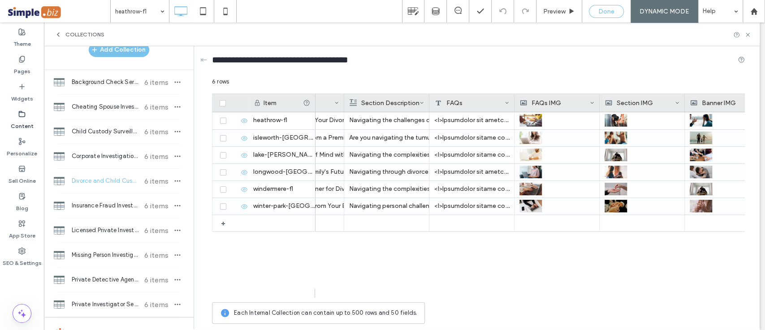
click at [614, 11] on span "Done" at bounding box center [607, 12] width 16 height 8
click at [667, 13] on span "Republish" at bounding box center [662, 12] width 29 height 8
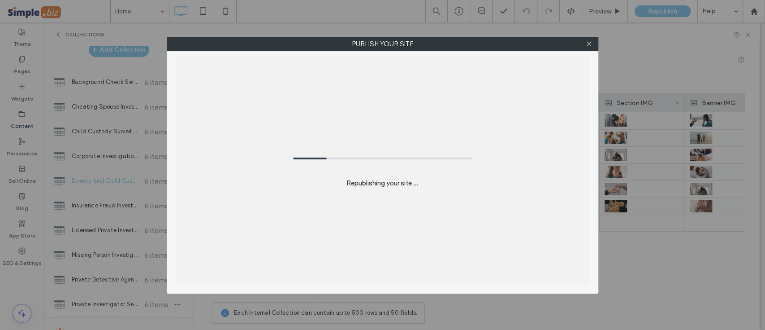
click at [567, 119] on div "Republishing your site ..." at bounding box center [383, 170] width 414 height 229
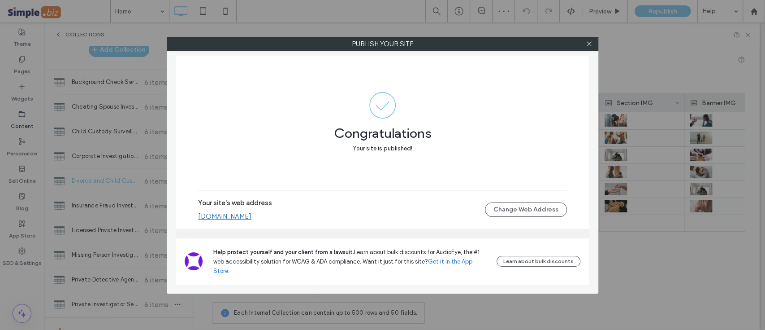
click at [252, 220] on link "access-investigative-services-inc.multiscreensite.com" at bounding box center [224, 216] width 53 height 8
click at [590, 43] on use at bounding box center [589, 44] width 4 height 4
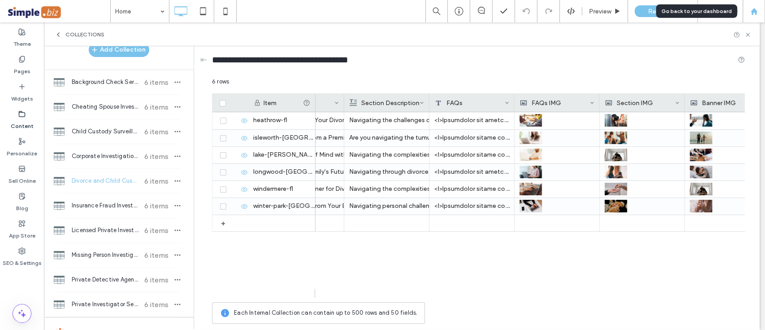
click at [755, 5] on div at bounding box center [754, 11] width 22 height 22
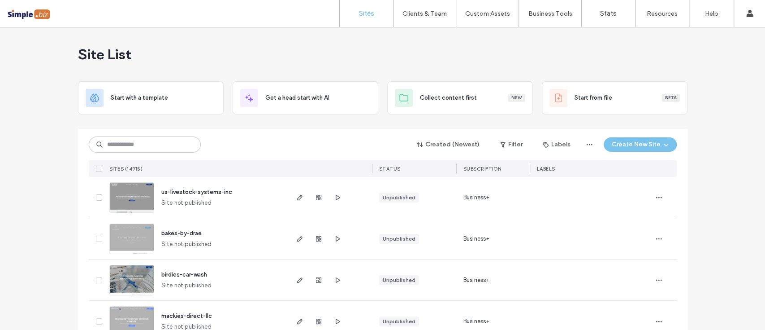
click at [181, 141] on input at bounding box center [145, 144] width 112 height 16
click at [161, 141] on input at bounding box center [145, 144] width 112 height 16
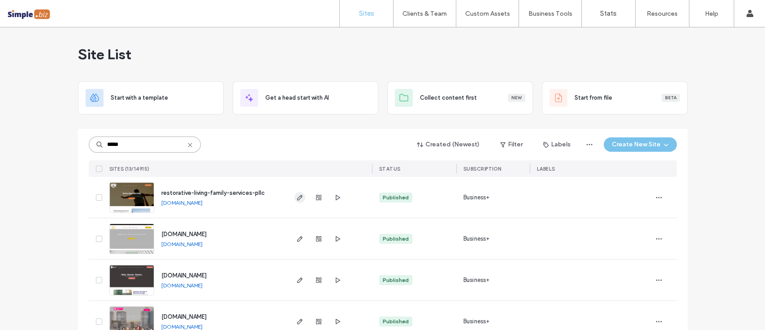
type input "*****"
click at [297, 198] on use "button" at bounding box center [299, 197] width 5 height 5
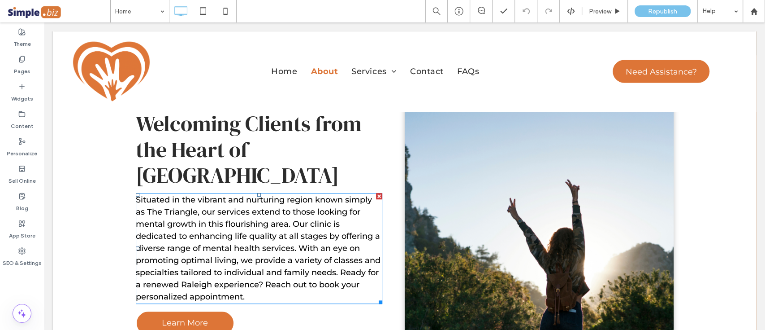
scroll to position [319, 0]
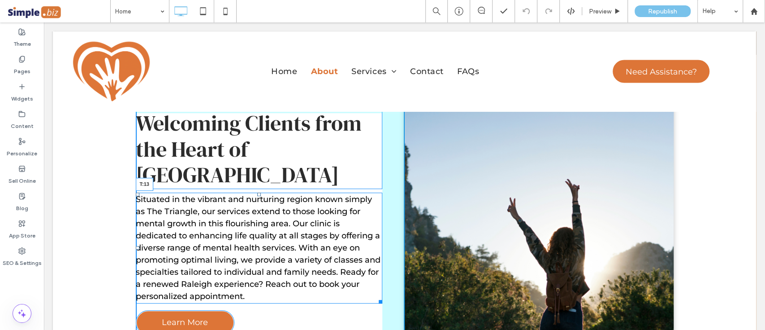
click at [257, 192] on div at bounding box center [259, 194] width 4 height 4
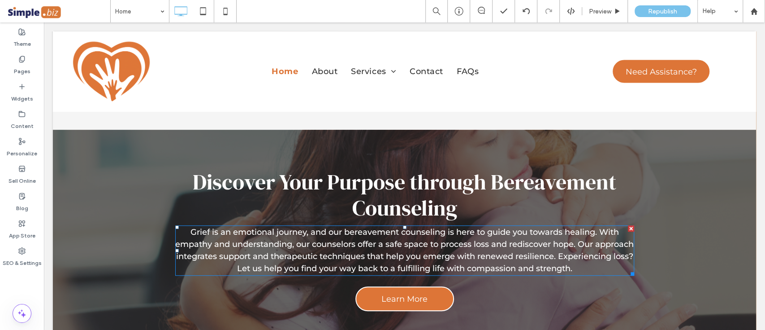
scroll to position [2586, 0]
